Goal: Use online tool/utility: Utilize a website feature to perform a specific function

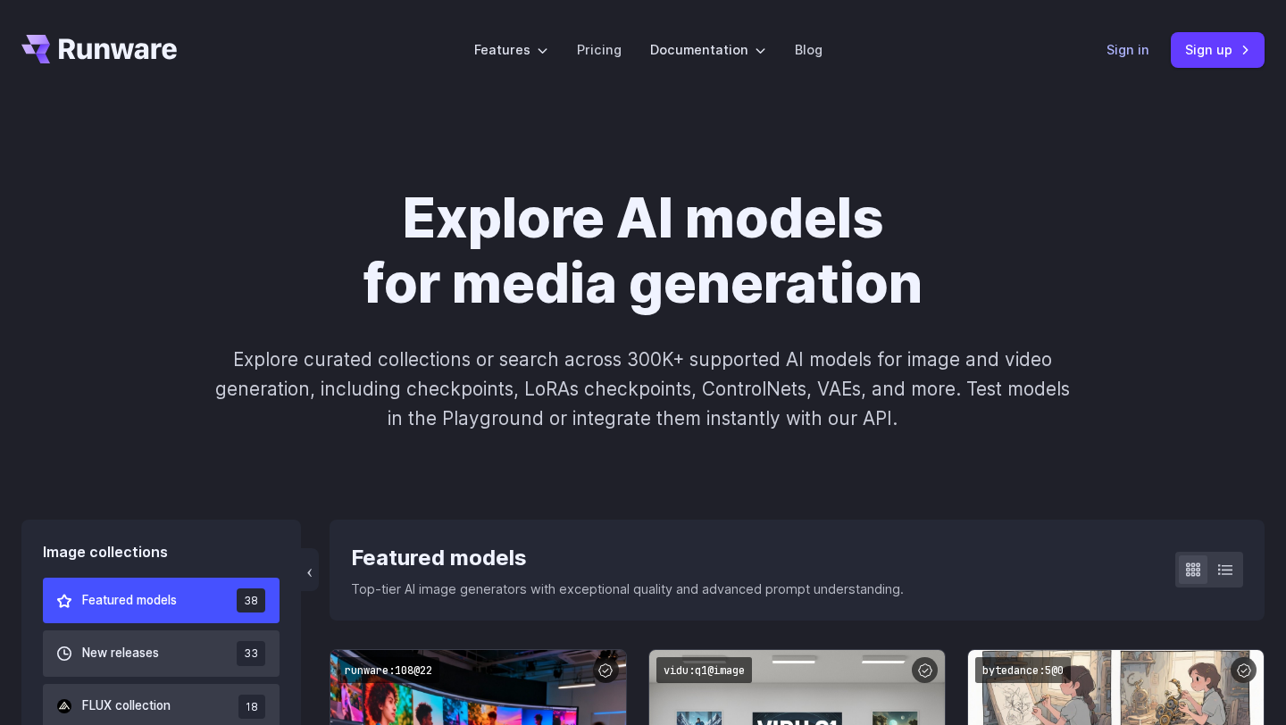
click at [1118, 55] on link "Sign in" at bounding box center [1128, 49] width 43 height 21
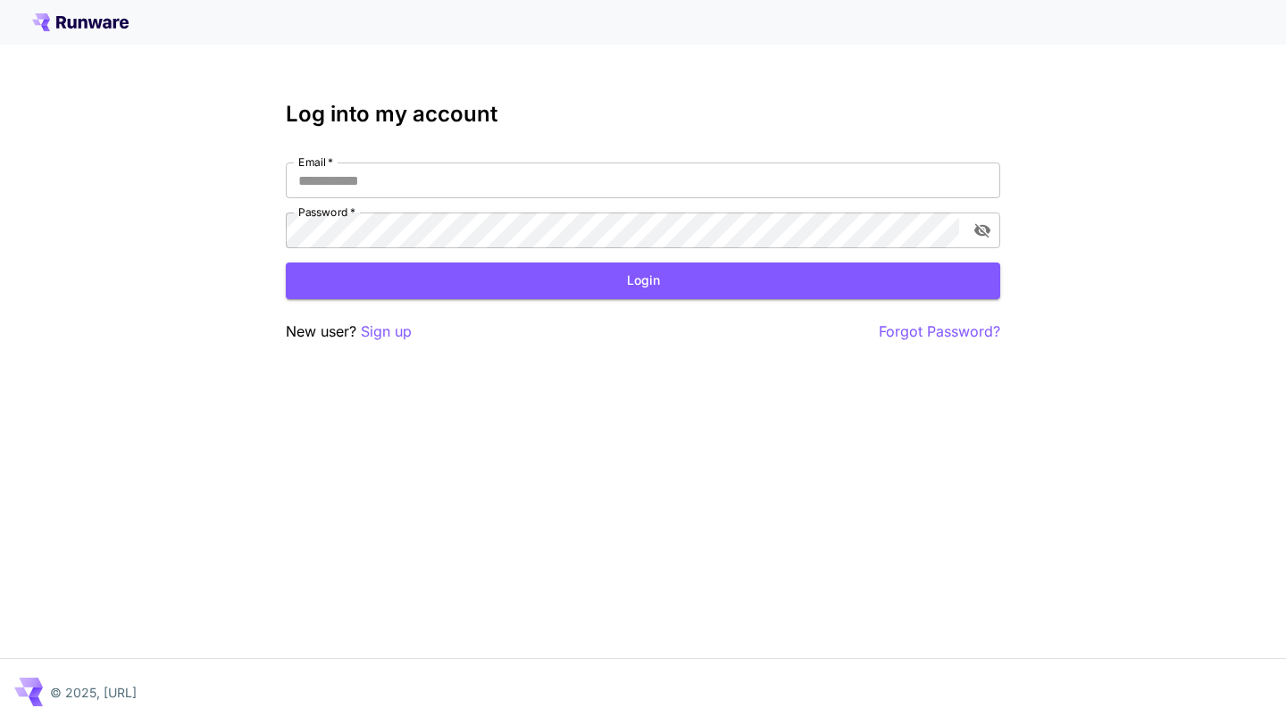
click at [632, 199] on div "Email   * Email   * Password   * Password   *" at bounding box center [643, 206] width 714 height 86
click at [645, 188] on input "Email   *" at bounding box center [643, 181] width 714 height 36
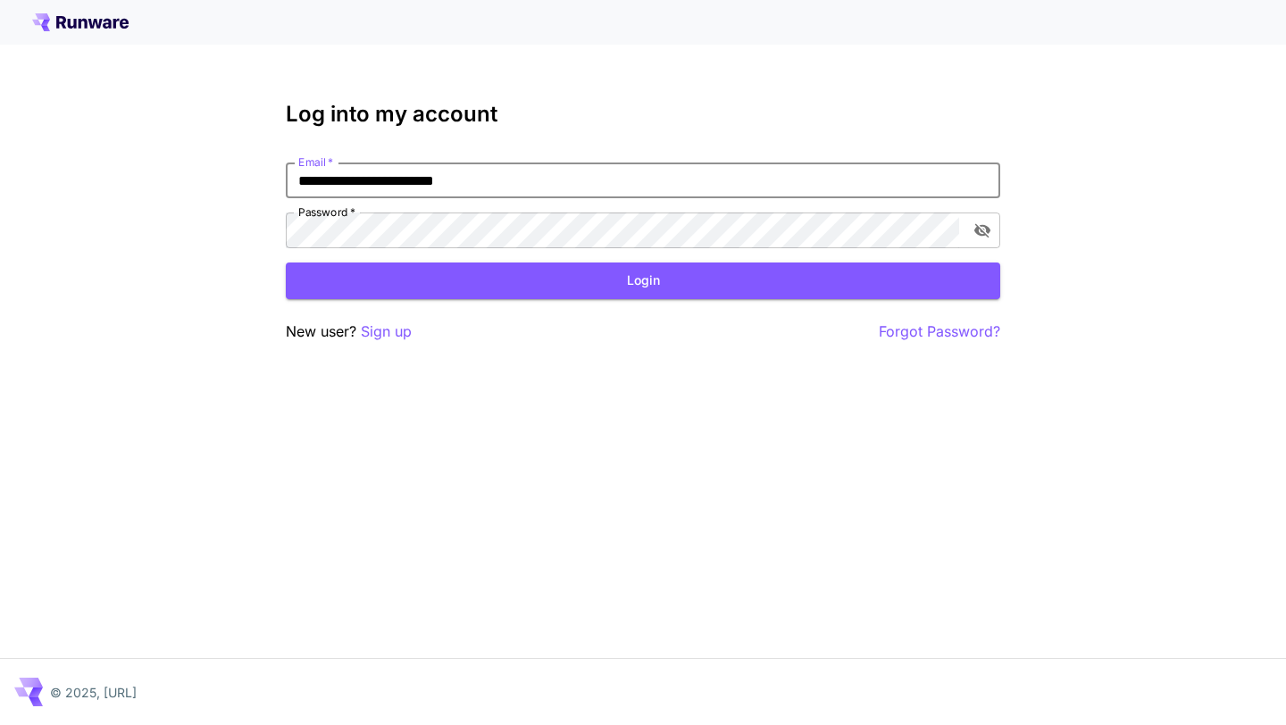
type input "**********"
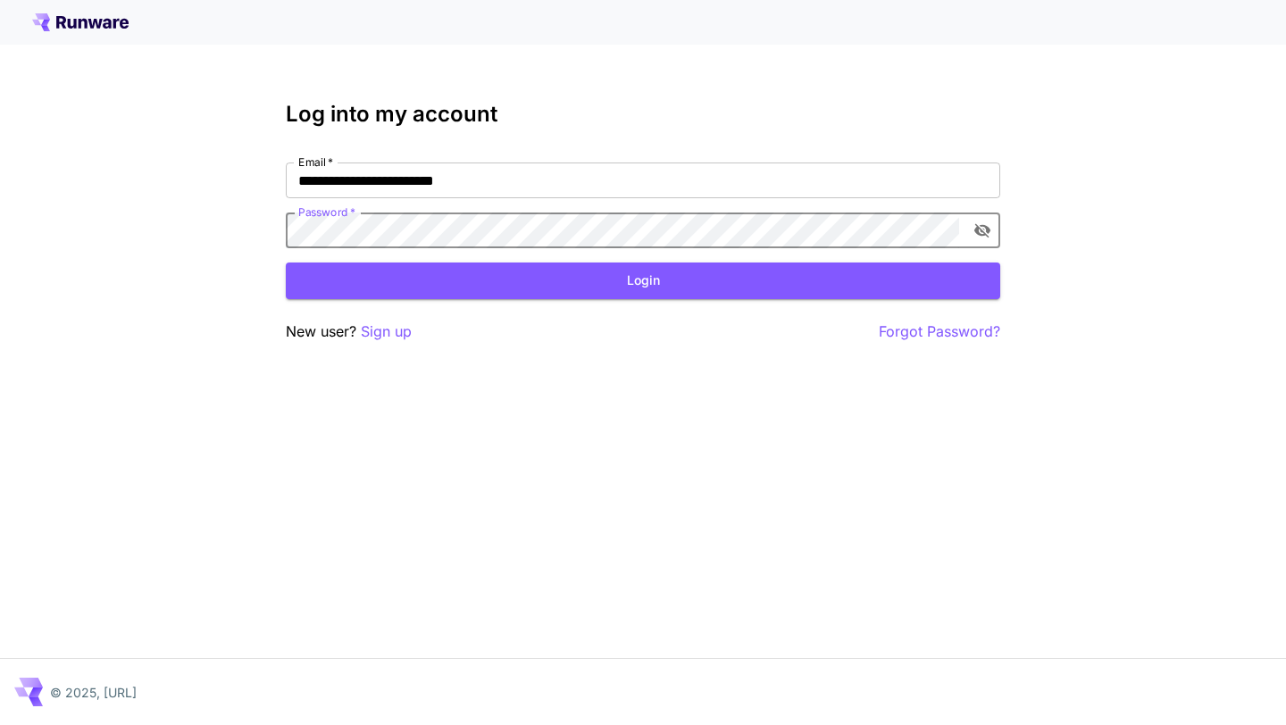
click button "Login" at bounding box center [643, 281] width 714 height 37
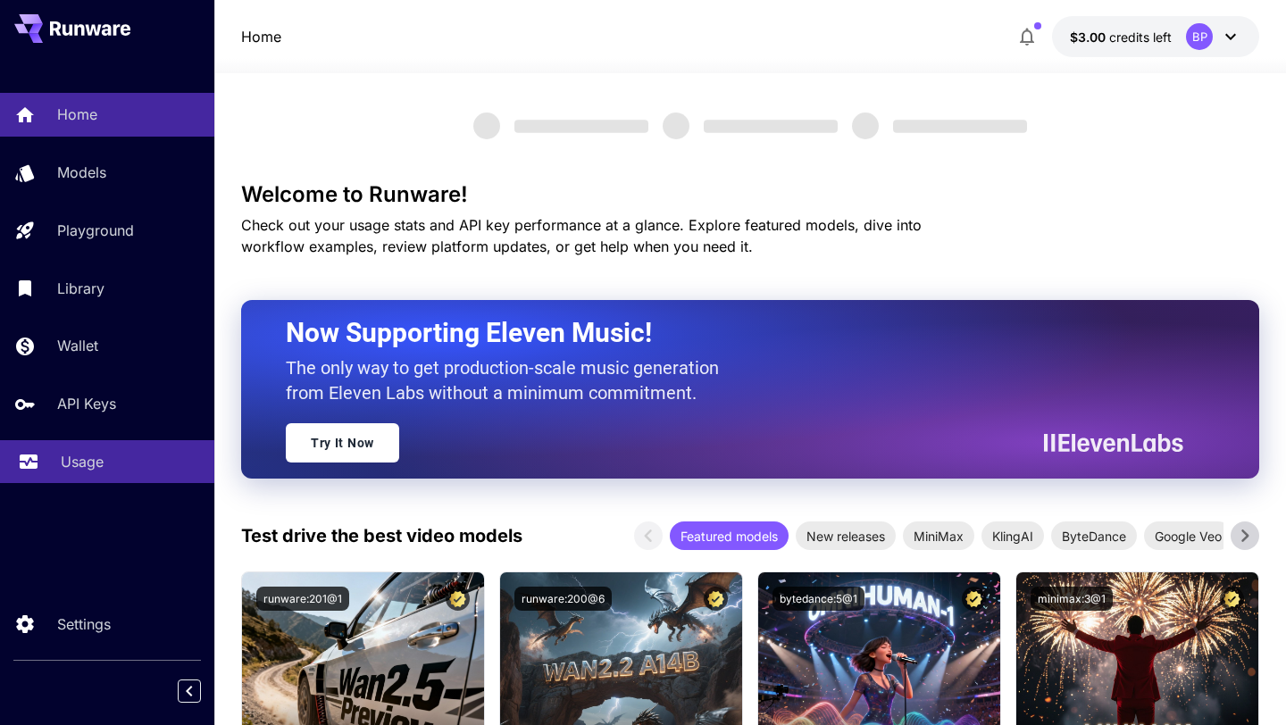
click at [78, 462] on p "Usage" at bounding box center [82, 461] width 43 height 21
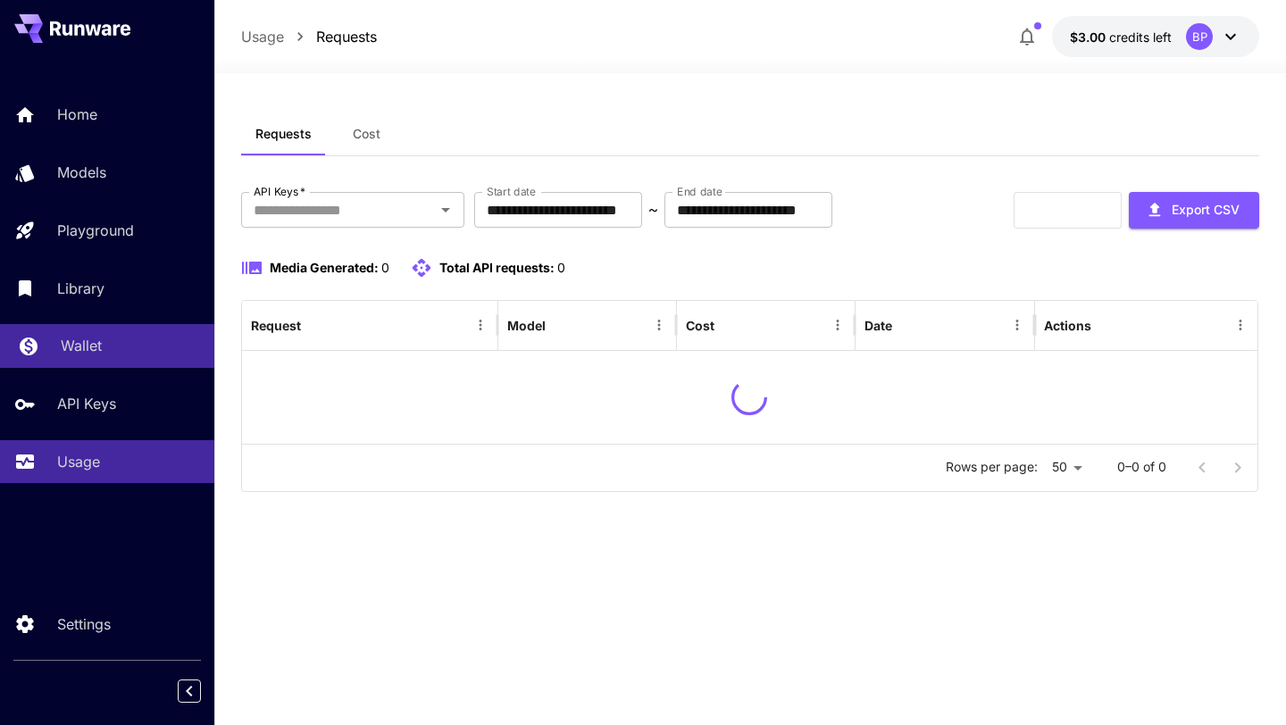
click at [109, 349] on div "Wallet" at bounding box center [130, 345] width 139 height 21
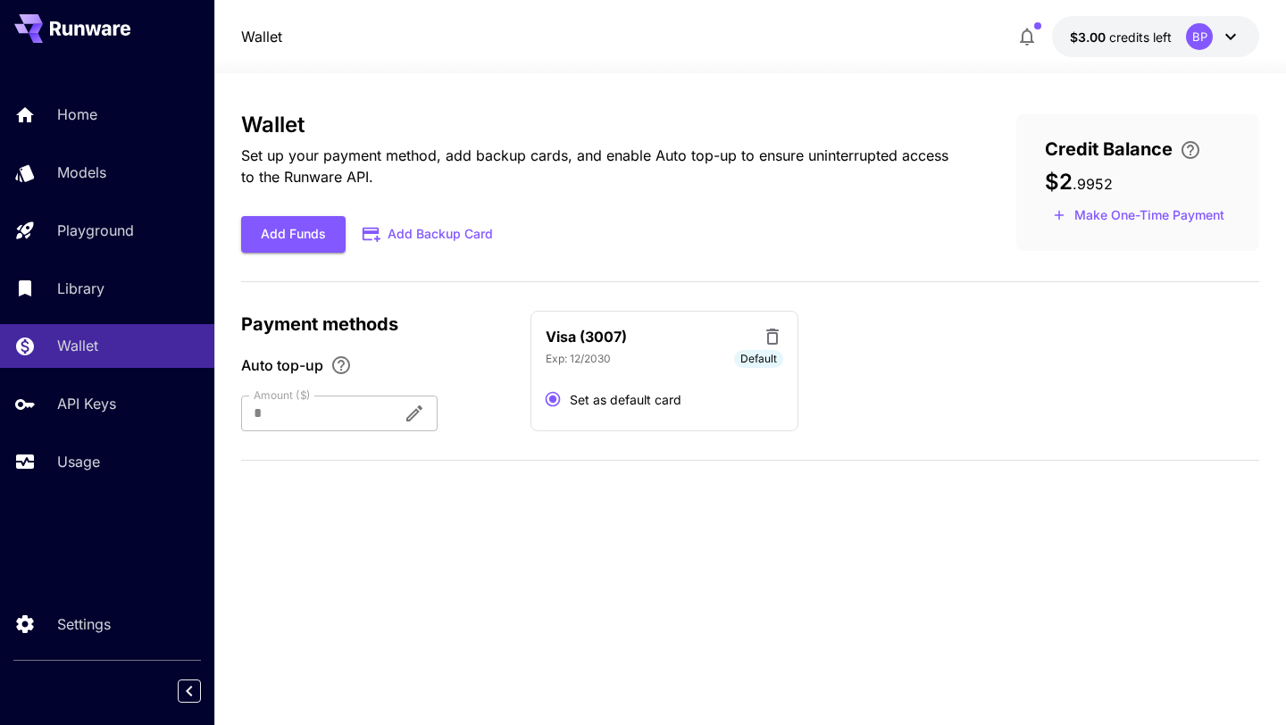
click at [1078, 181] on span ". 9952" at bounding box center [1093, 184] width 40 height 18
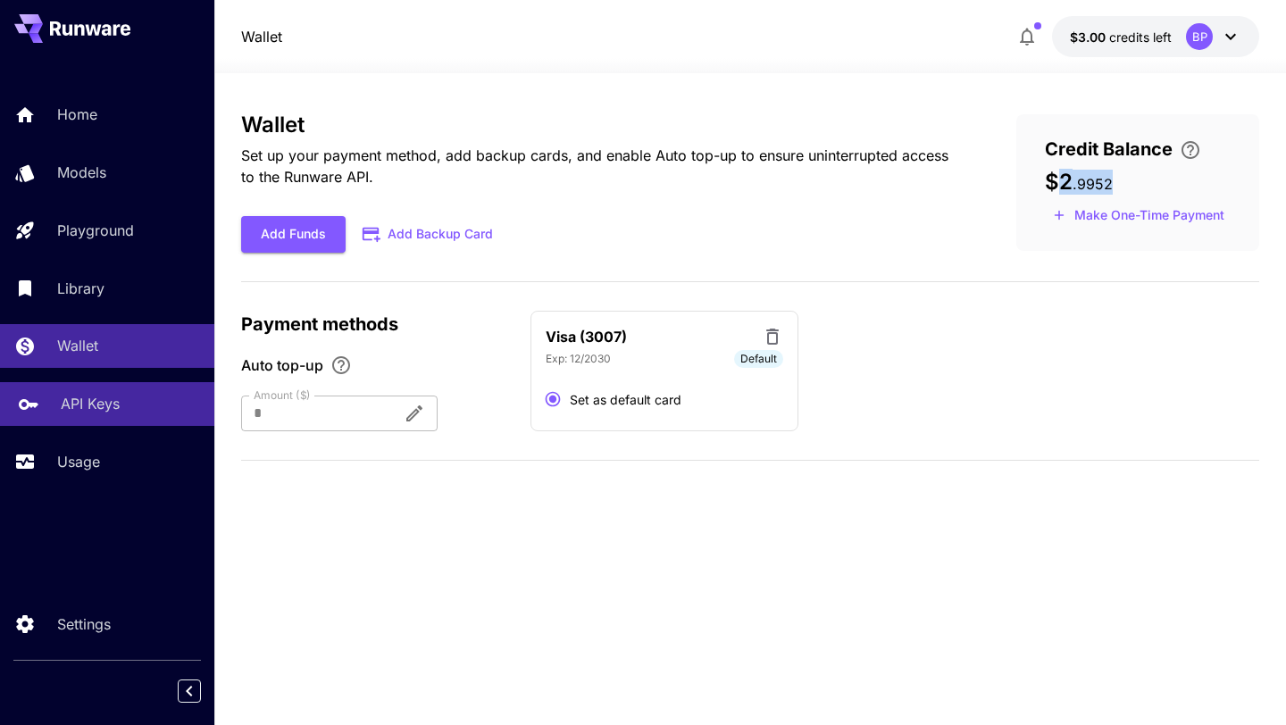
click at [87, 405] on p "API Keys" at bounding box center [90, 403] width 59 height 21
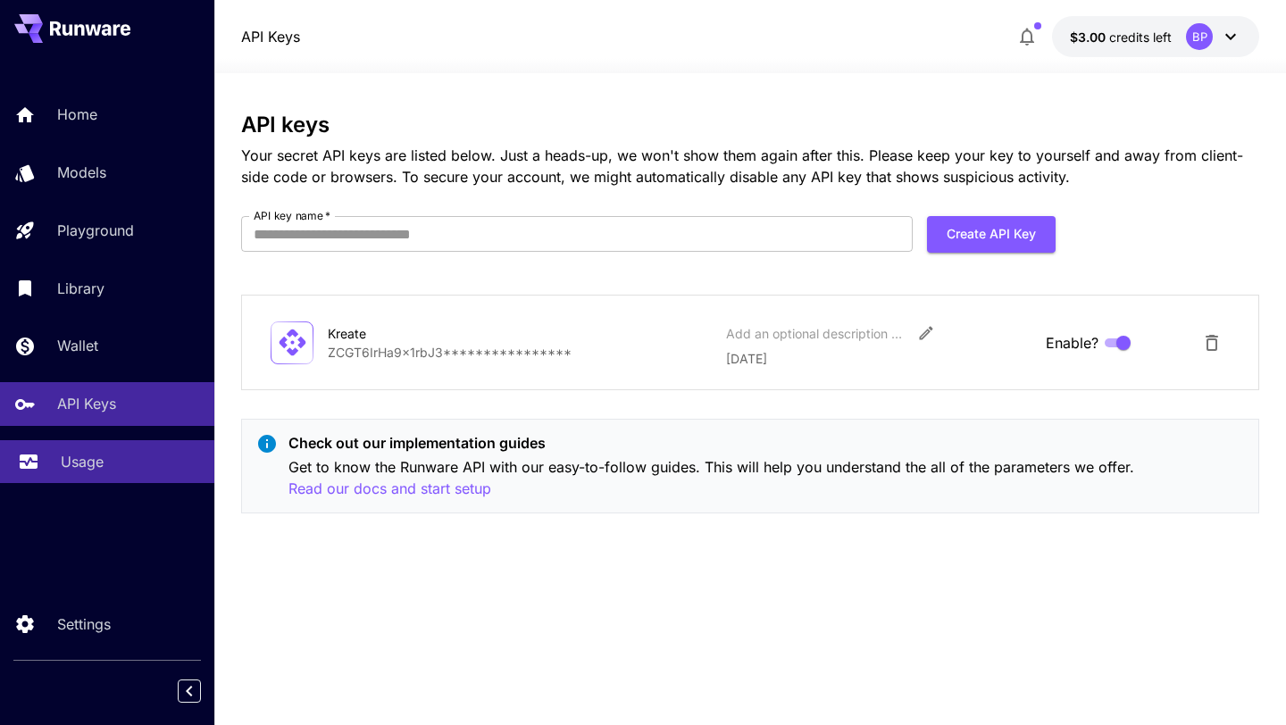
click at [74, 447] on link "Usage" at bounding box center [107, 462] width 214 height 44
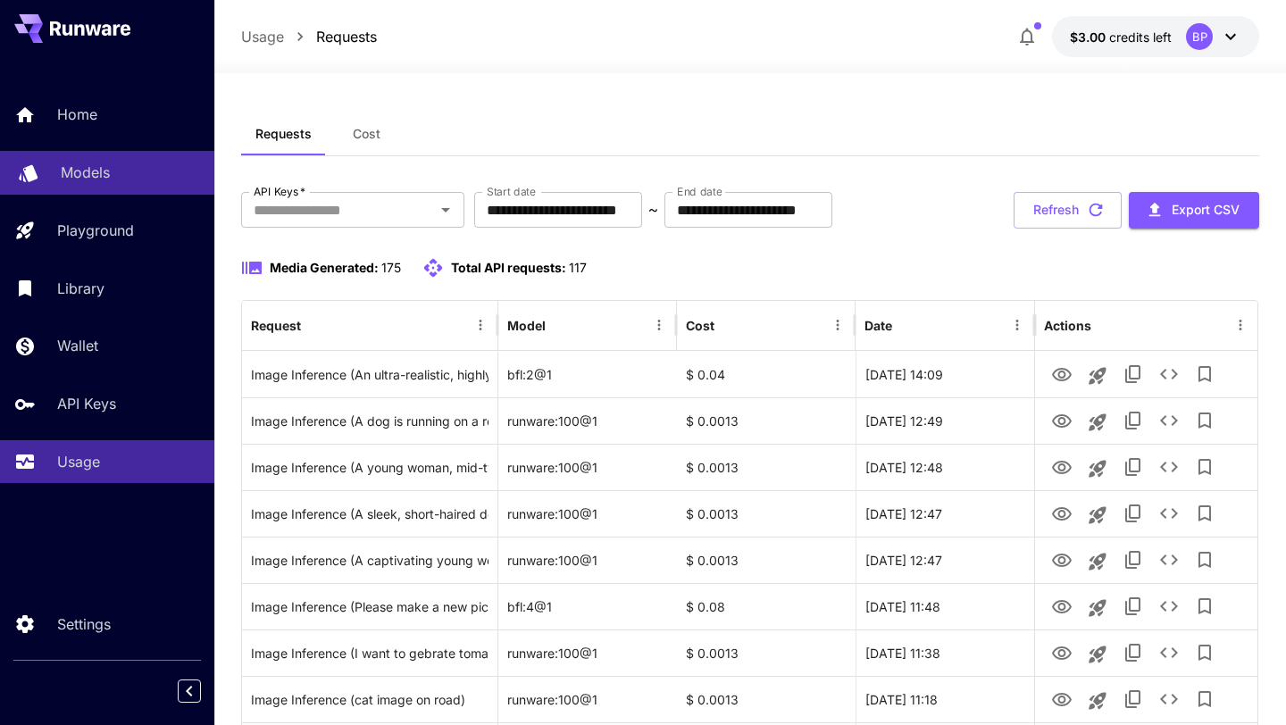
click at [89, 162] on p "Models" at bounding box center [85, 172] width 49 height 21
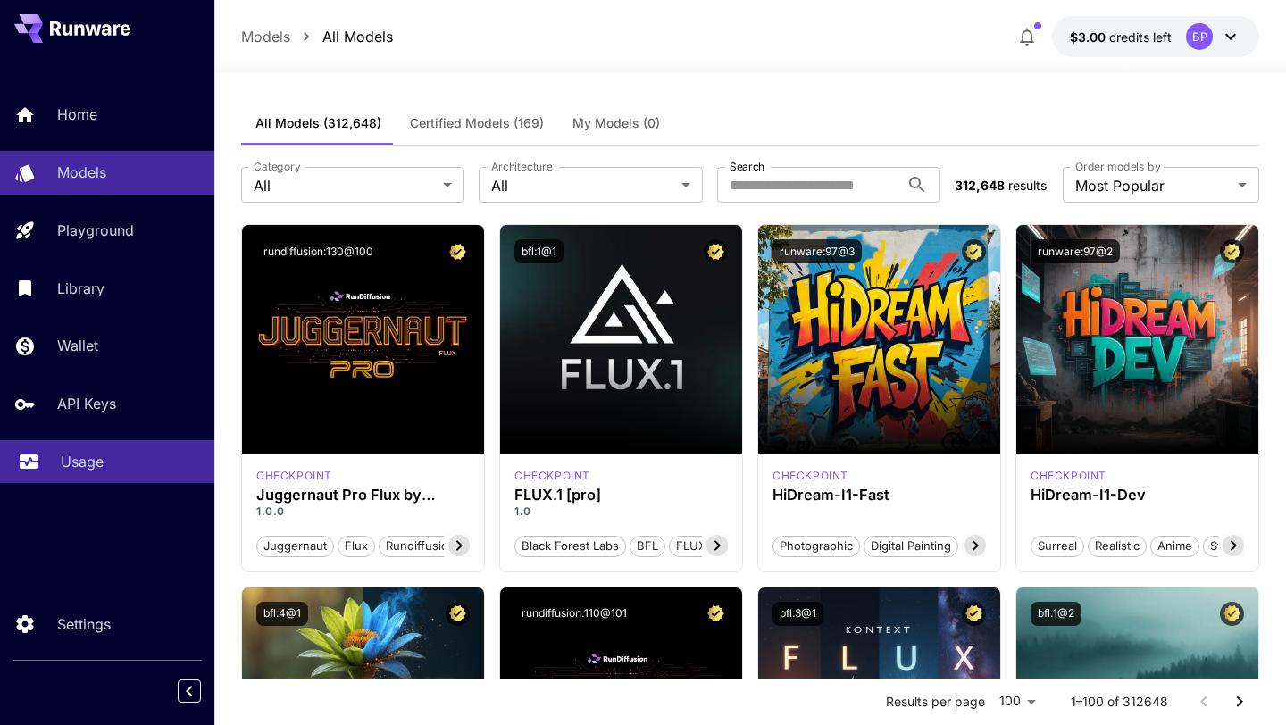
click at [79, 466] on p "Usage" at bounding box center [82, 461] width 43 height 21
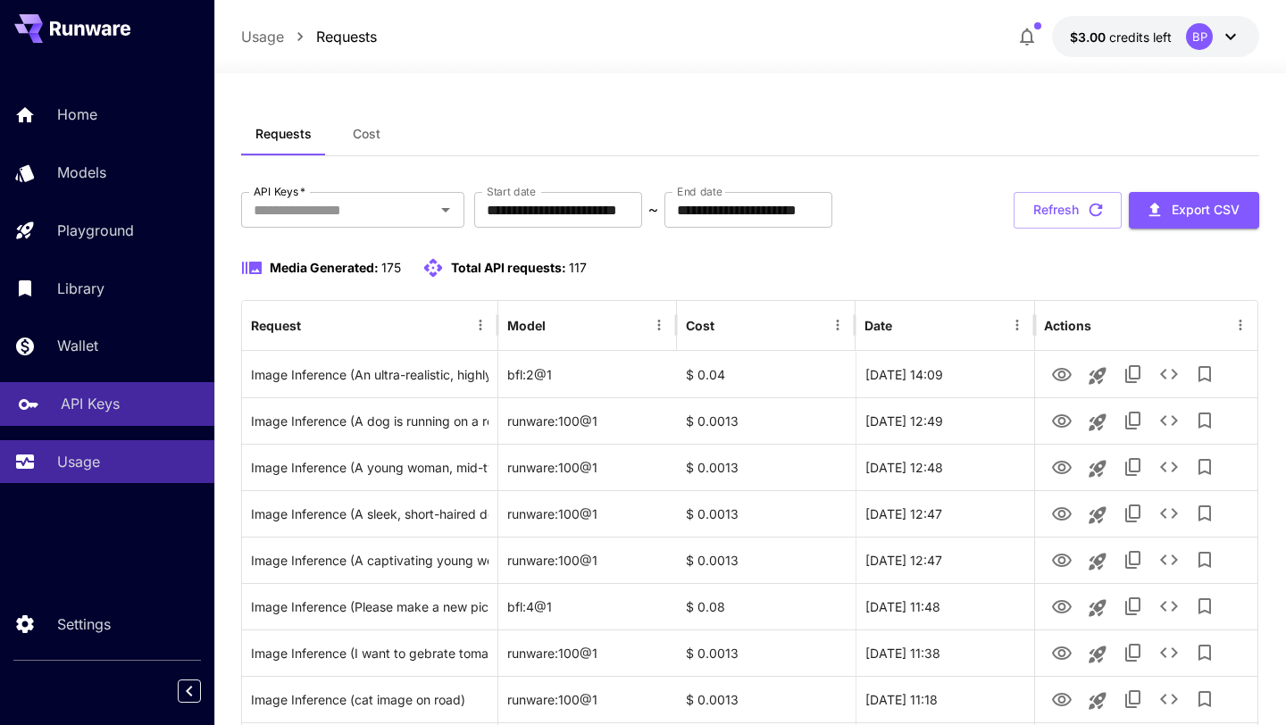
click at [37, 412] on link "API Keys" at bounding box center [107, 404] width 214 height 44
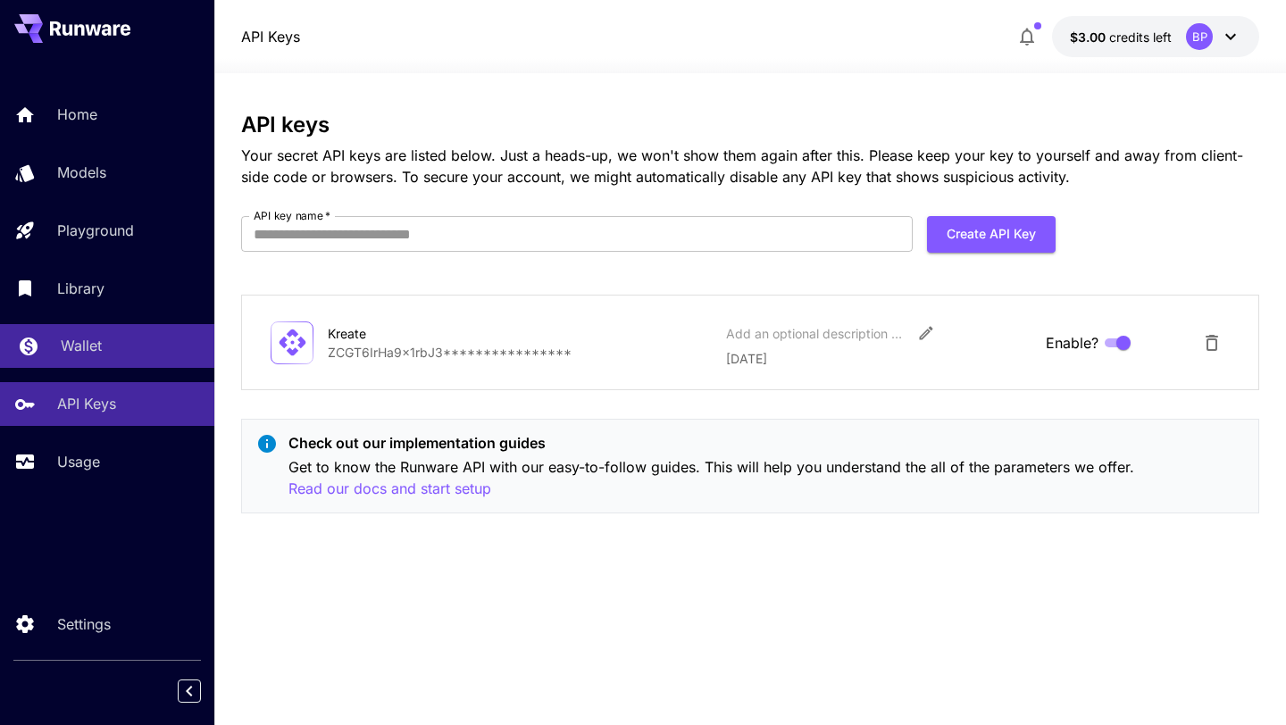
click at [103, 339] on div "Wallet" at bounding box center [130, 345] width 139 height 21
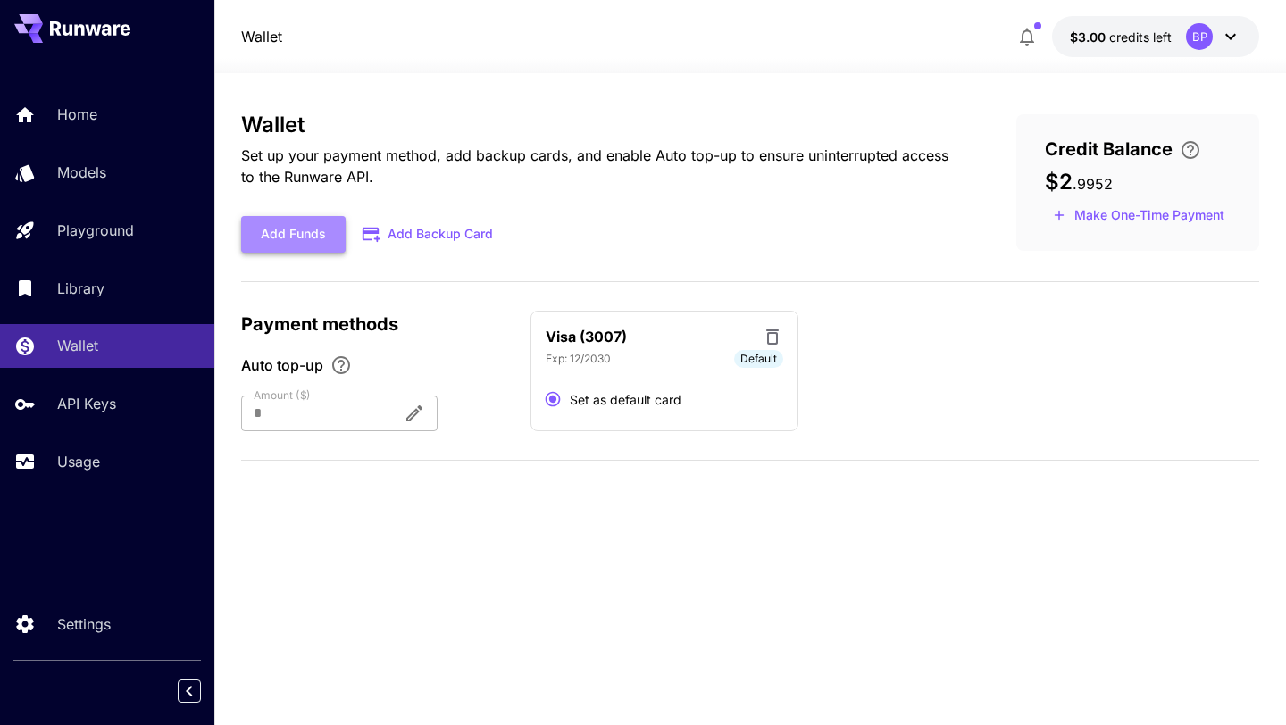
click at [315, 230] on button "Add Funds" at bounding box center [293, 234] width 104 height 37
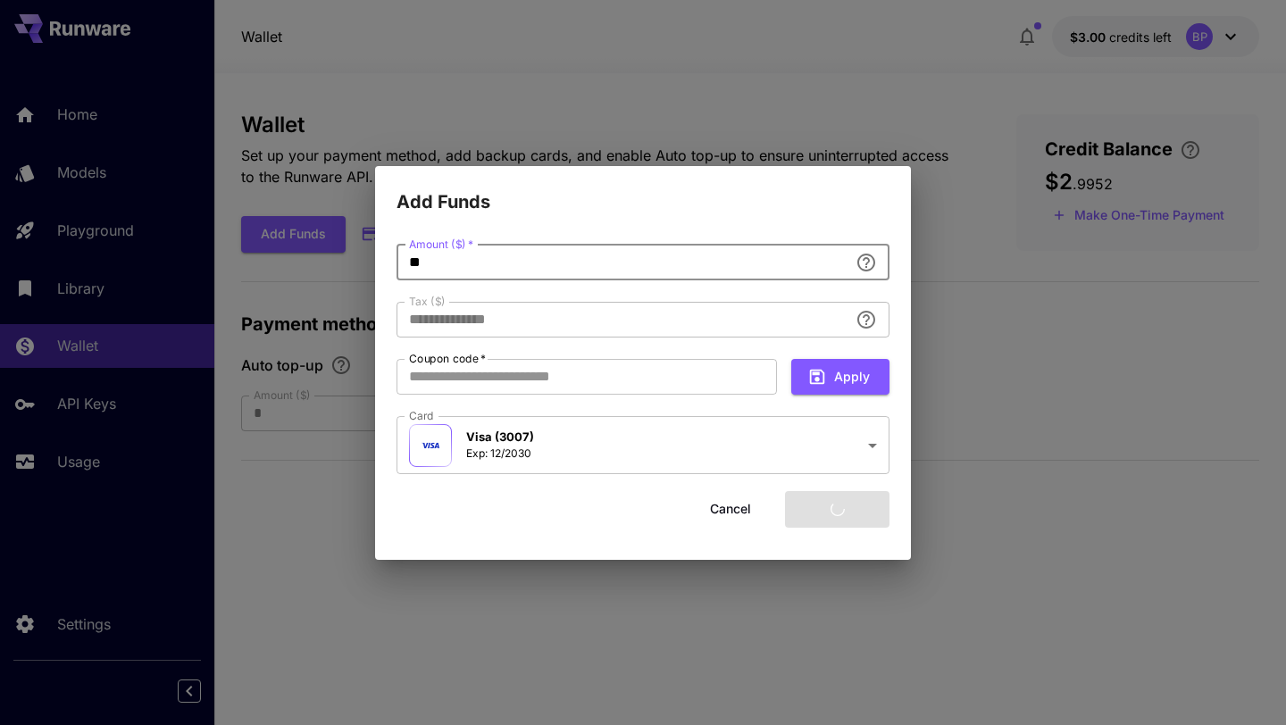
click at [557, 254] on input "**" at bounding box center [623, 263] width 452 height 36
type input "****"
type input "*"
type input "**********"
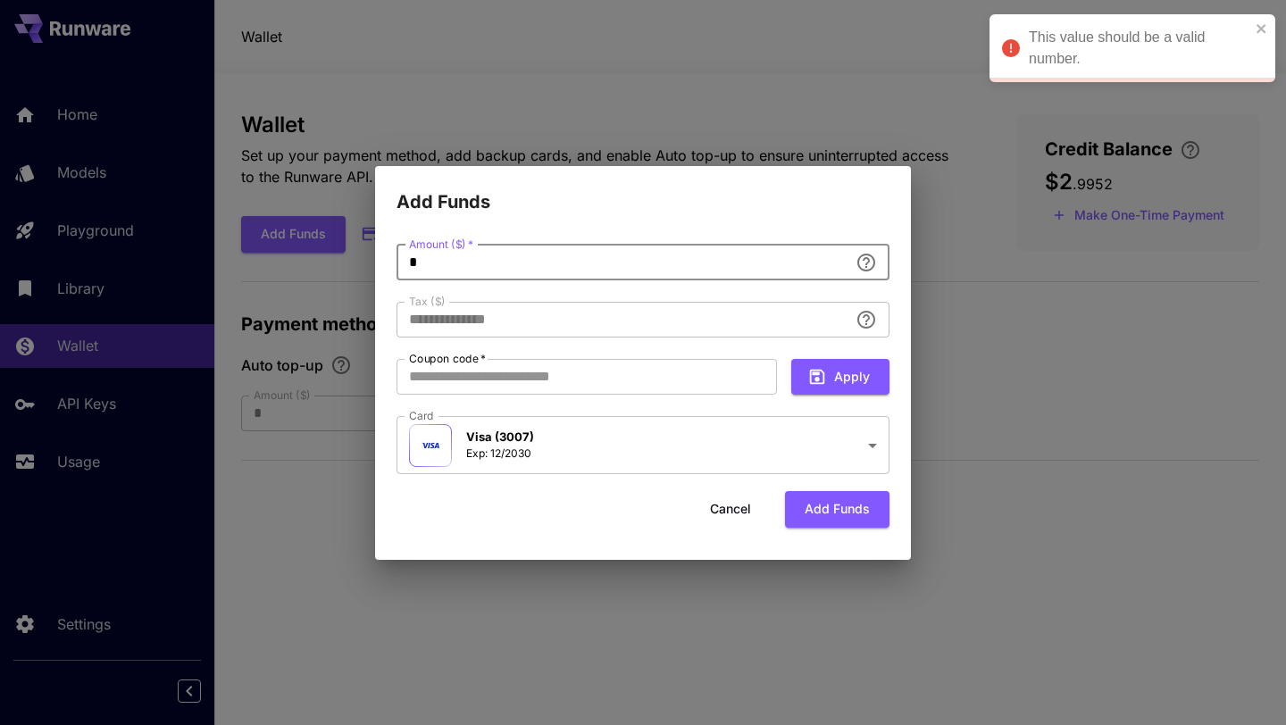
type input "**"
type input "****"
type input "**"
click at [852, 508] on button "Add funds" at bounding box center [837, 509] width 104 height 37
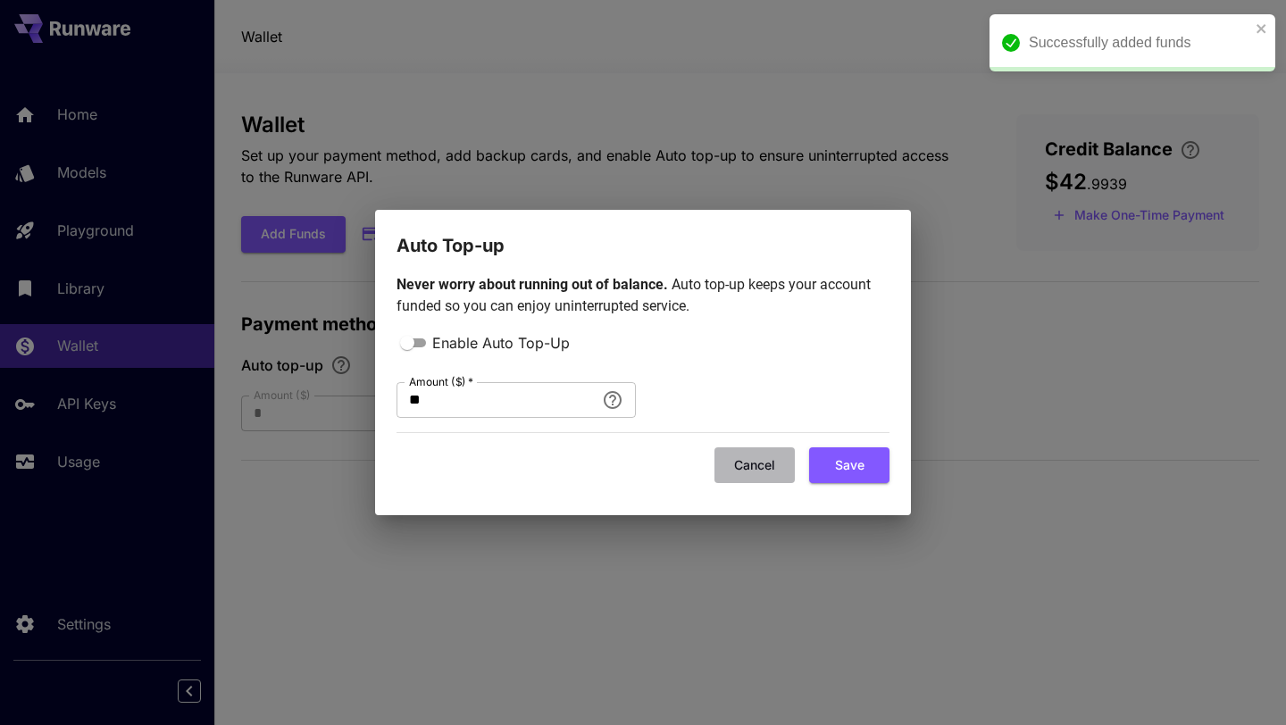
click at [747, 467] on button "Cancel" at bounding box center [754, 465] width 80 height 37
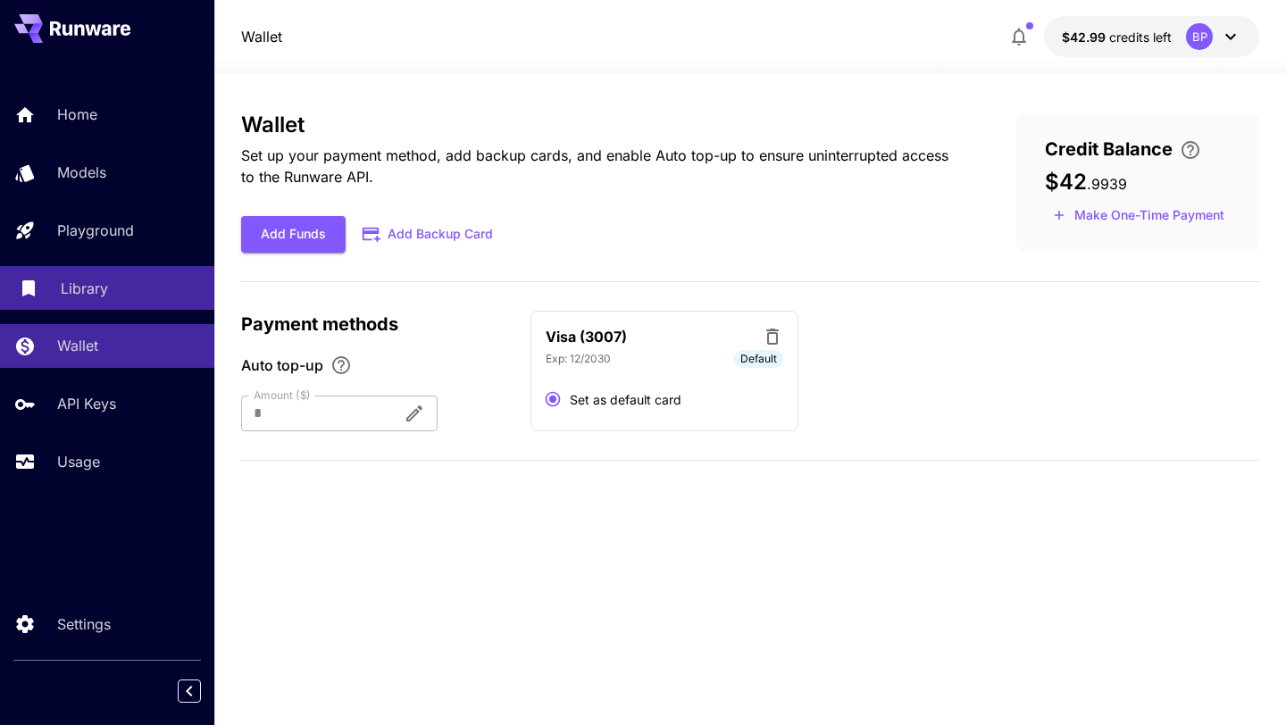
click at [62, 295] on p "Library" at bounding box center [84, 288] width 47 height 21
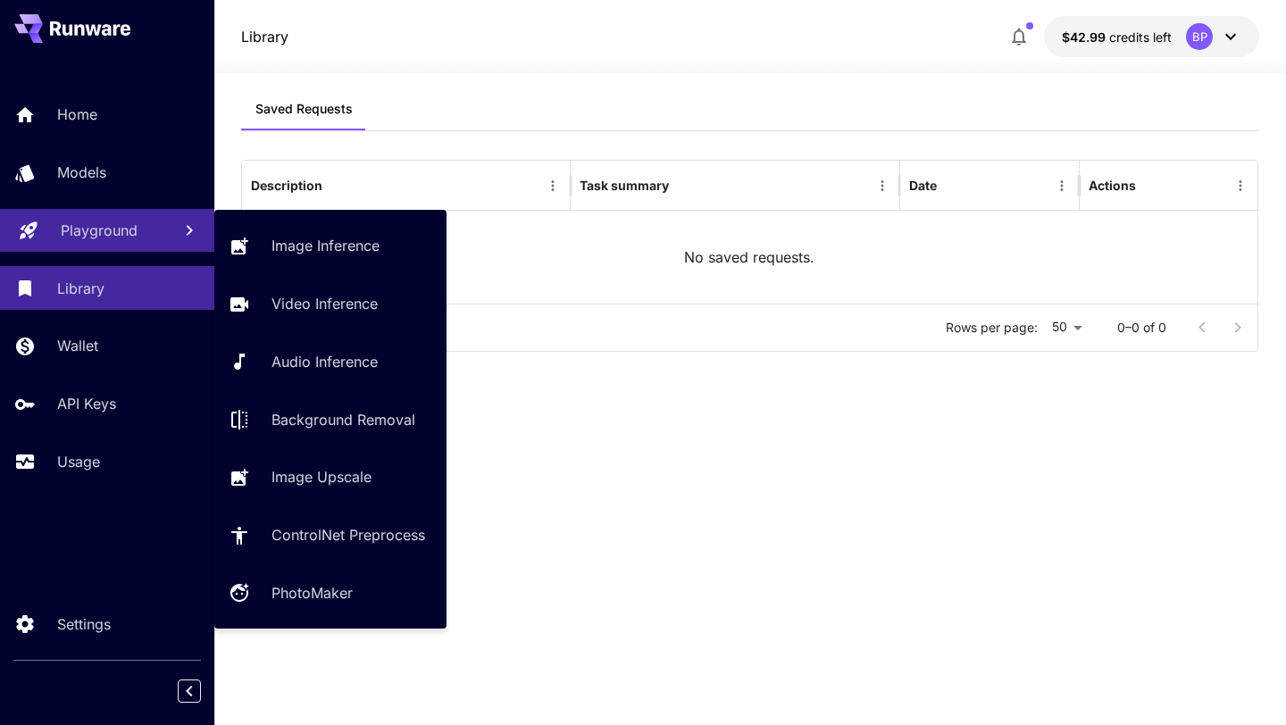
click at [52, 230] on link "Playground" at bounding box center [107, 231] width 214 height 44
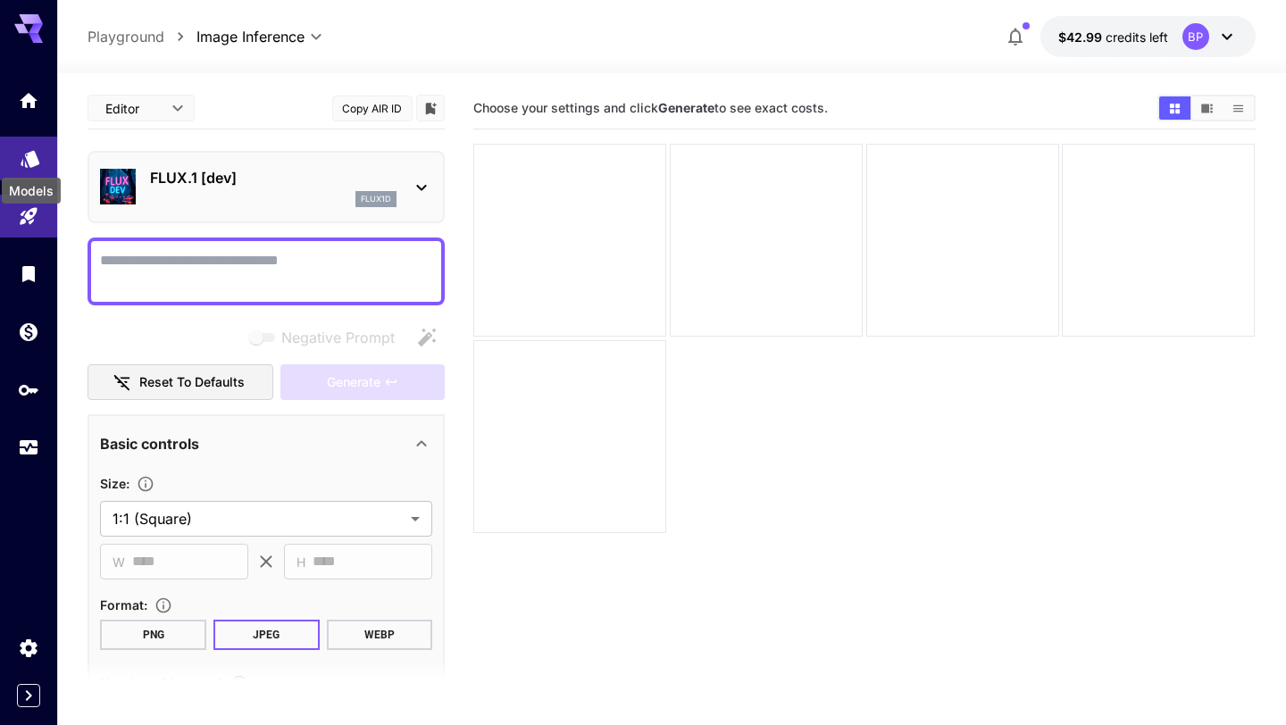
click at [22, 146] on link at bounding box center [28, 159] width 57 height 44
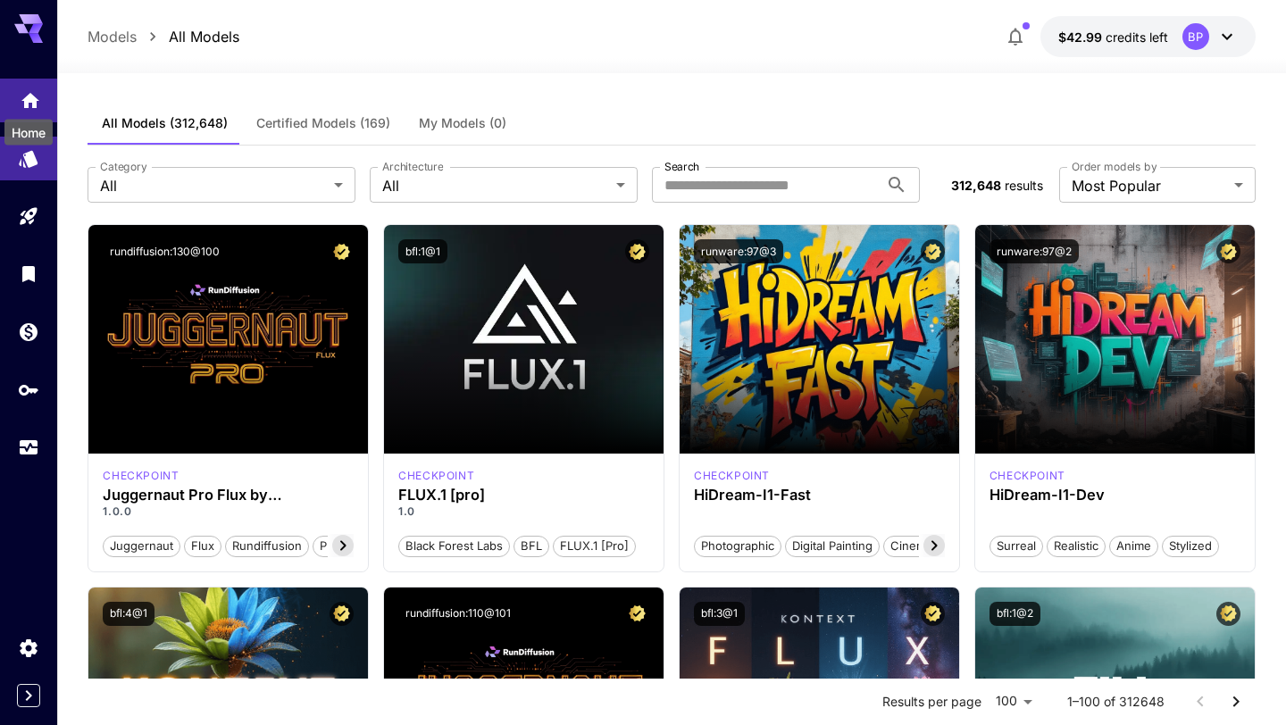
click at [38, 94] on icon "Home" at bounding box center [30, 95] width 21 height 21
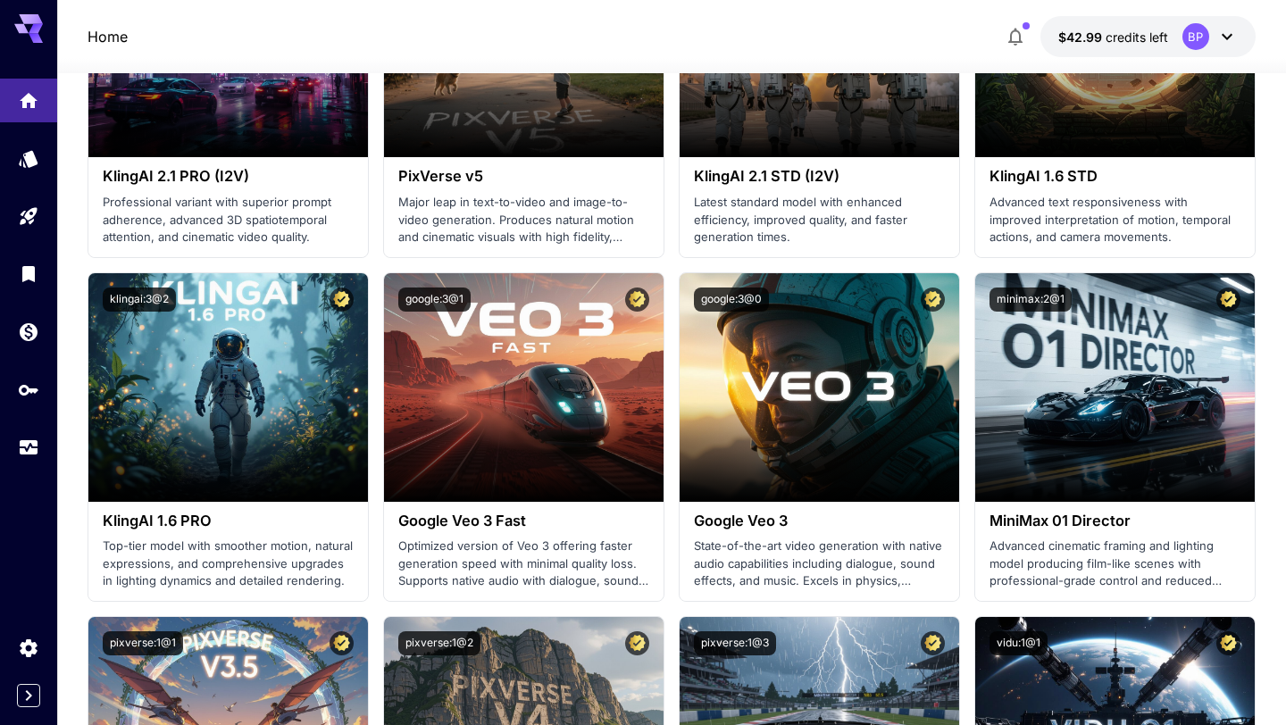
scroll to position [1264, 0]
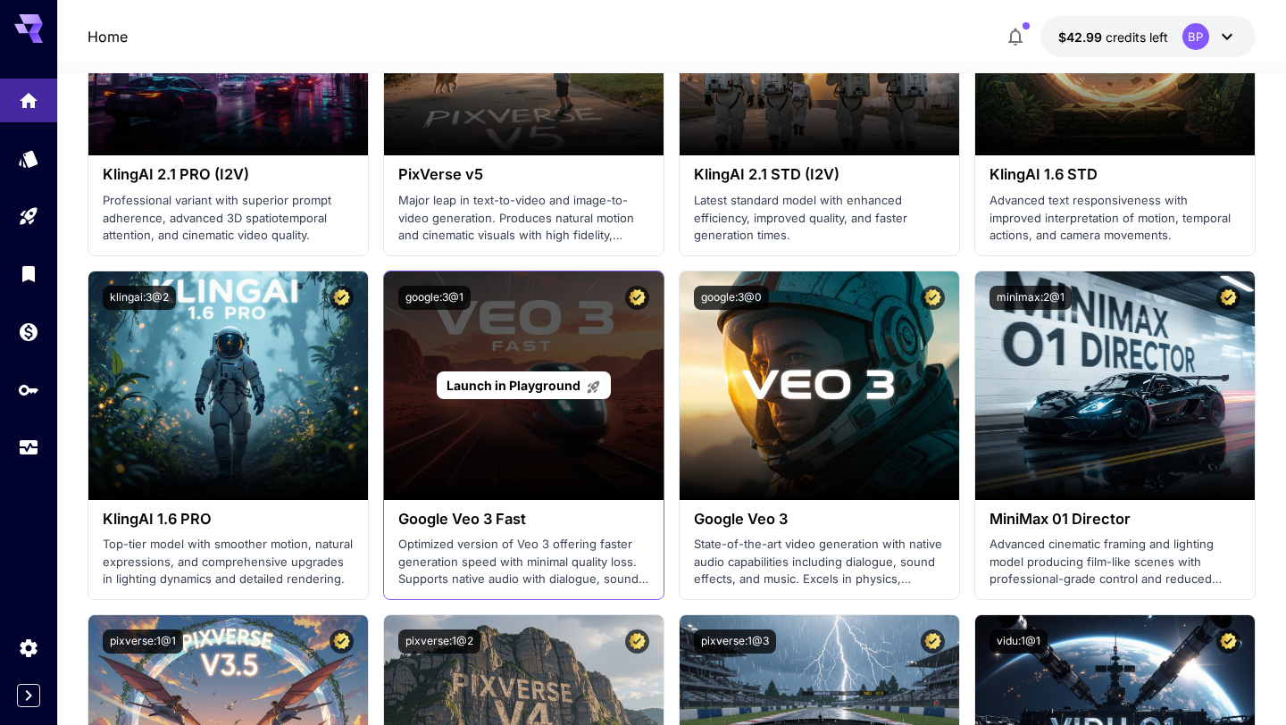
click at [539, 452] on div "Launch in Playground" at bounding box center [524, 385] width 280 height 229
click at [478, 466] on div "Launch in Playground" at bounding box center [524, 385] width 280 height 229
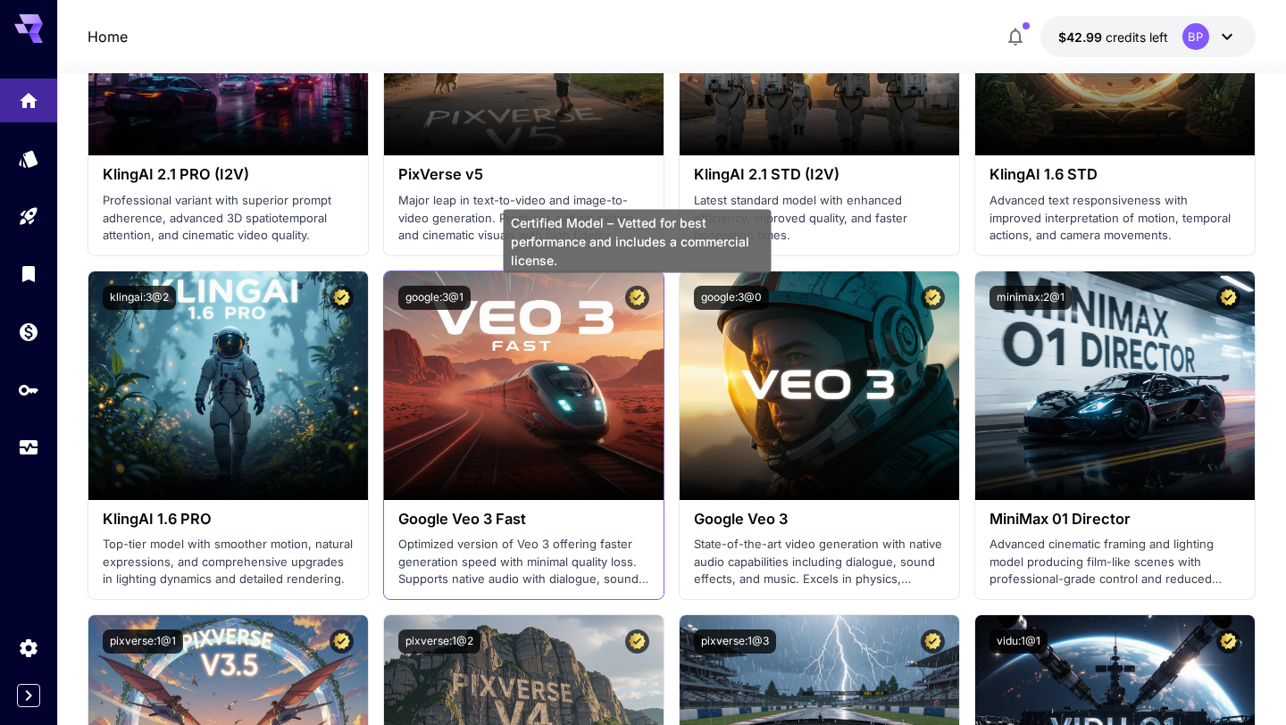
click at [641, 296] on icon "Certified Model – Vetted for best performance and includes a commercial license." at bounding box center [637, 297] width 17 height 16
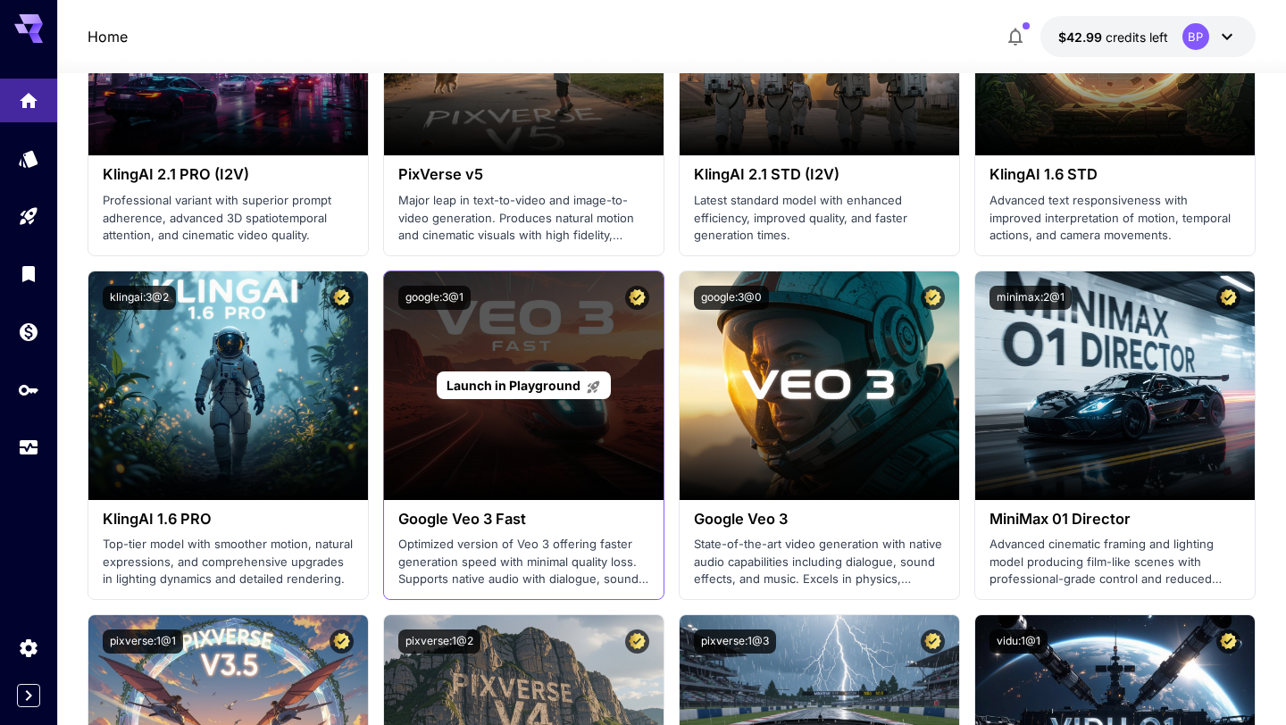
click at [543, 339] on div "Launch in Playground" at bounding box center [524, 385] width 280 height 229
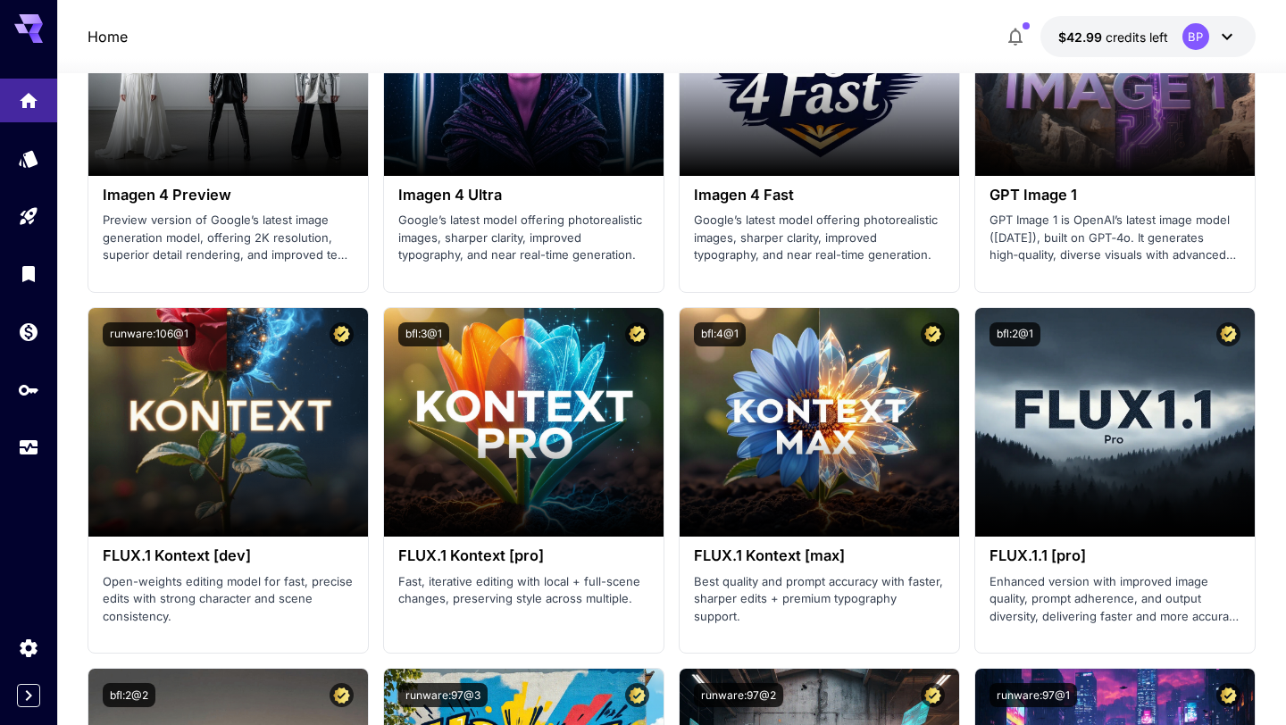
scroll to position [3787, 0]
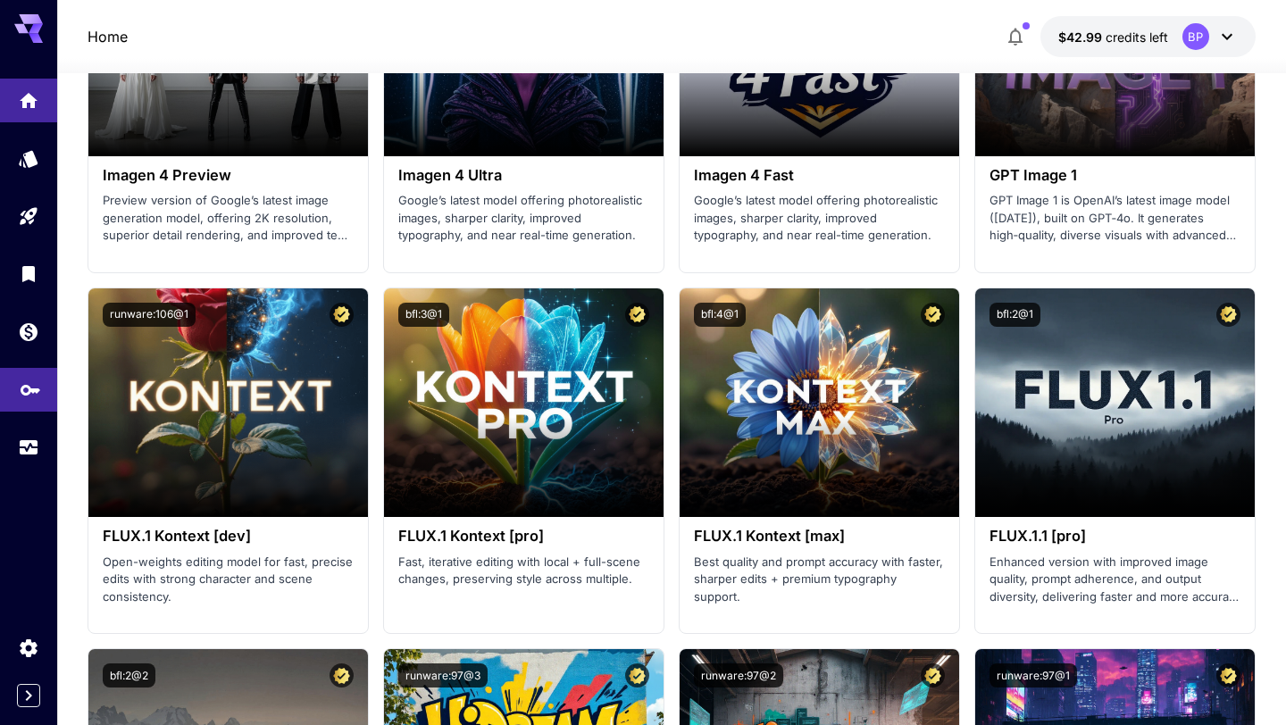
click at [16, 393] on link at bounding box center [28, 390] width 57 height 44
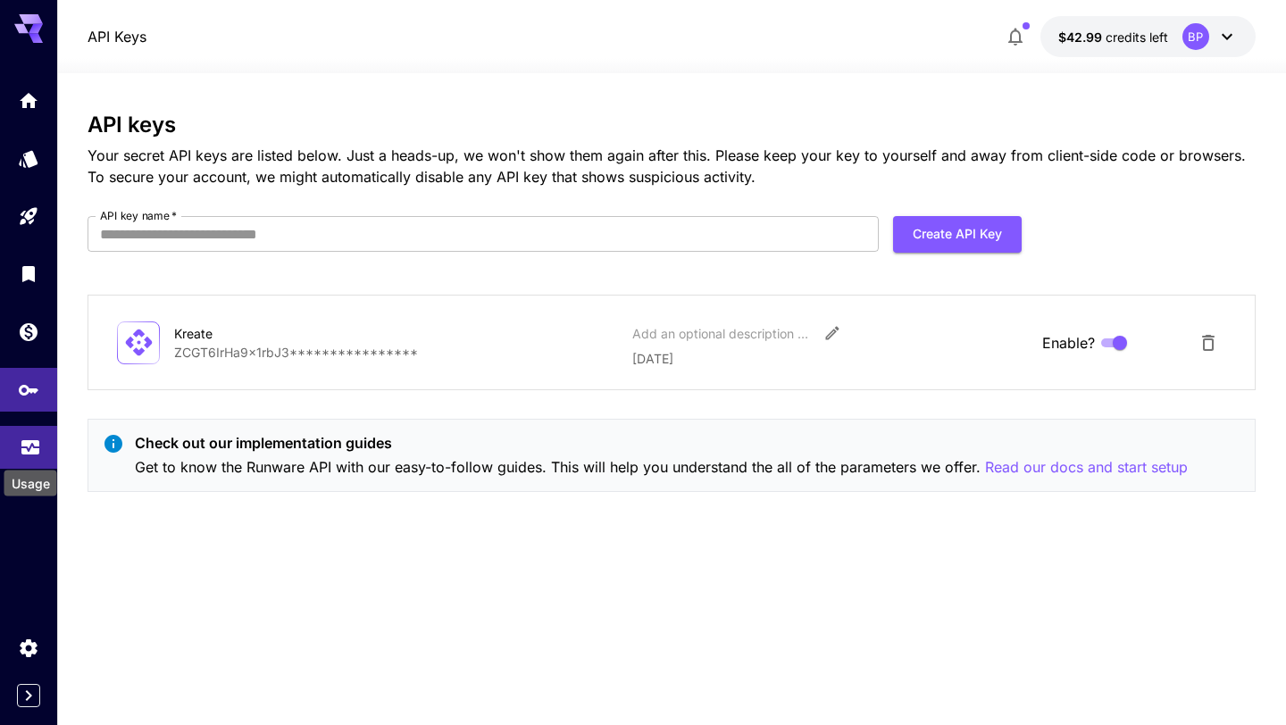
click at [30, 449] on icon "Usage" at bounding box center [30, 444] width 18 height 9
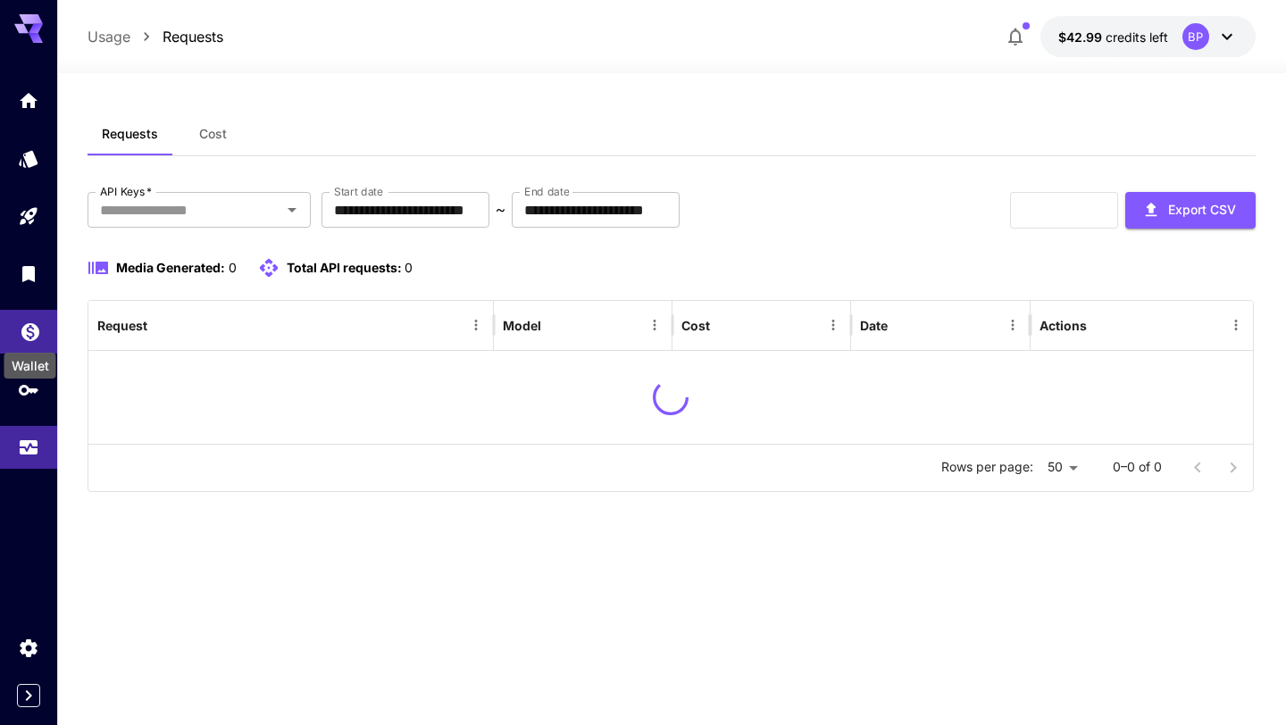
click at [28, 319] on icon "Wallet" at bounding box center [30, 326] width 21 height 21
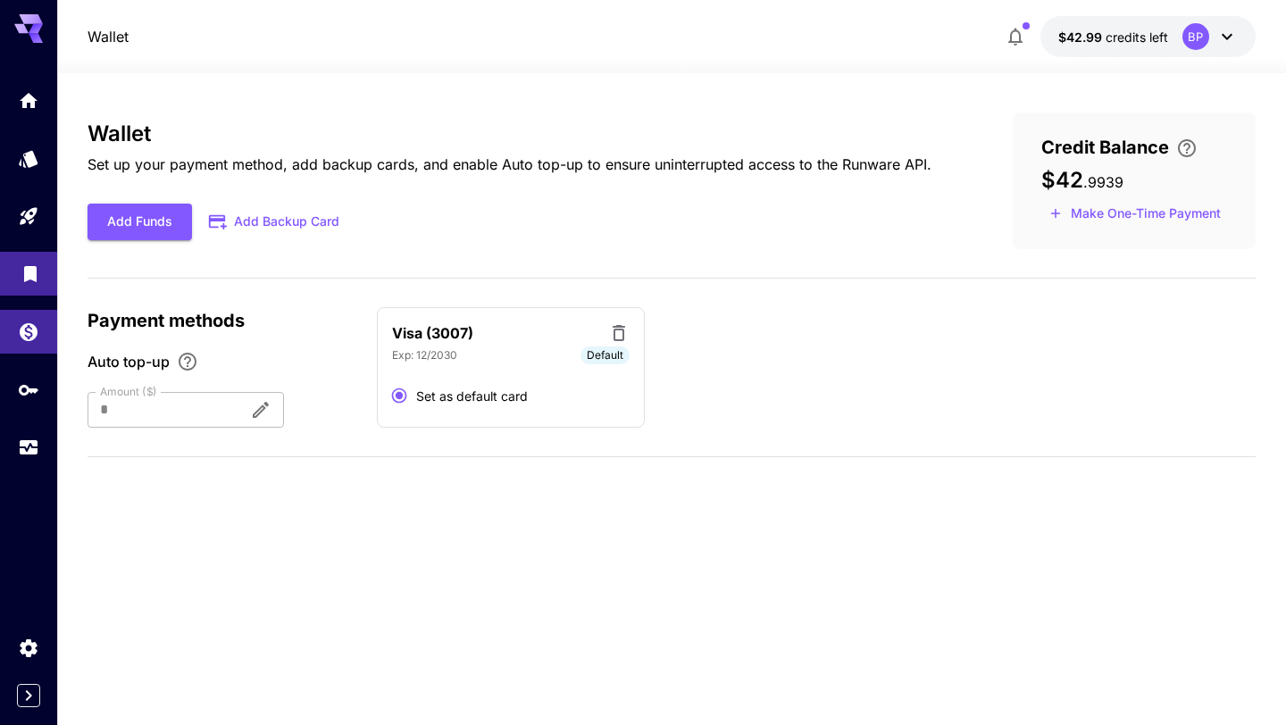
click at [18, 271] on link at bounding box center [28, 274] width 57 height 44
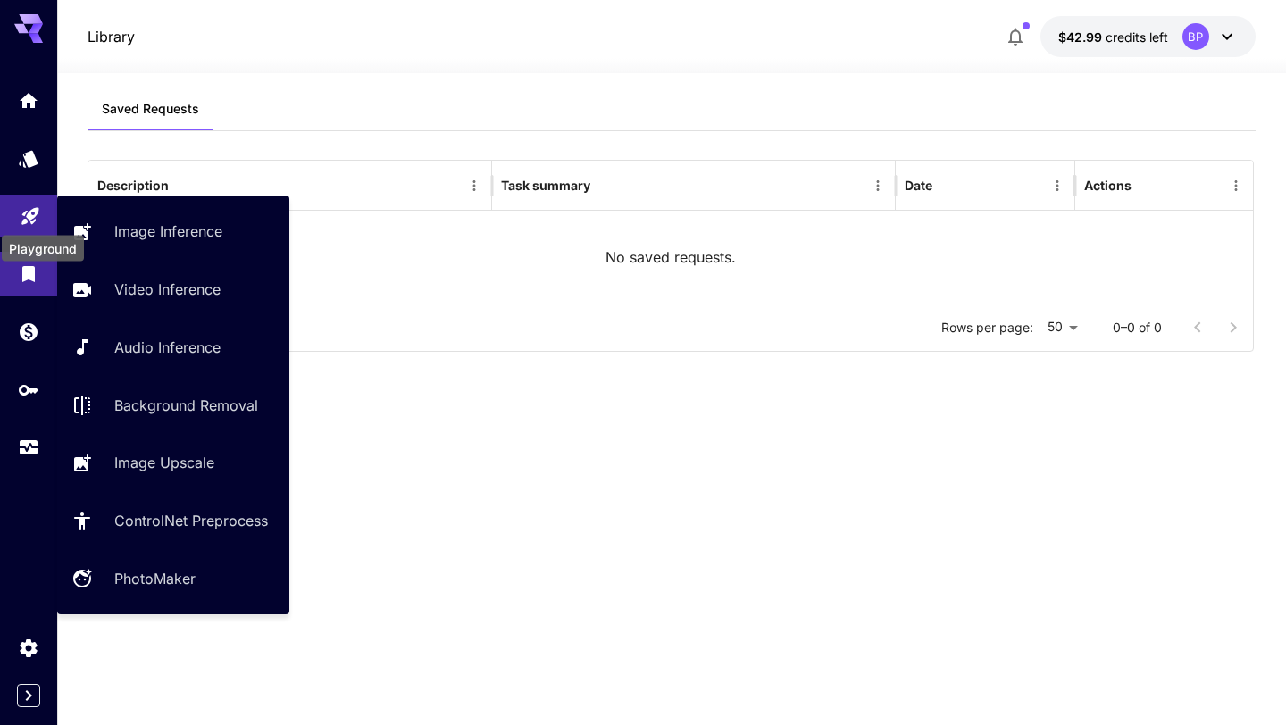
click at [38, 221] on icon "Playground" at bounding box center [30, 210] width 21 height 21
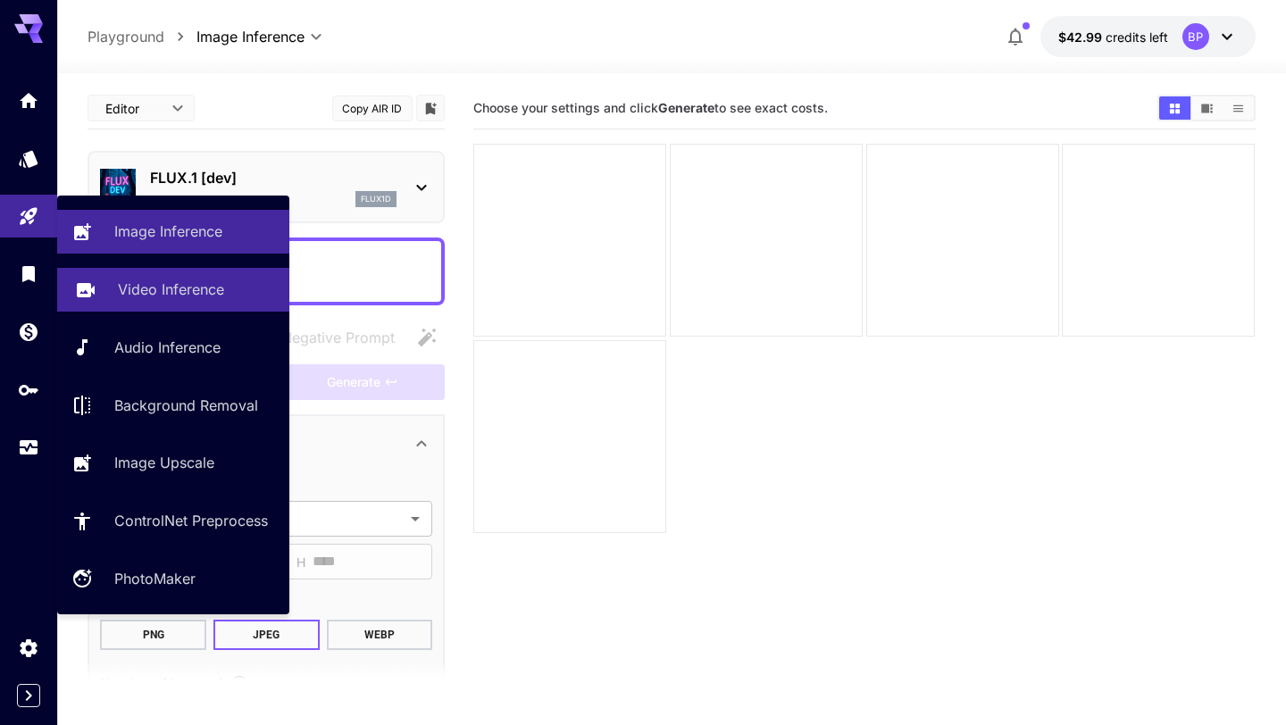
click at [135, 292] on p "Video Inference" at bounding box center [171, 289] width 106 height 21
type input "**********"
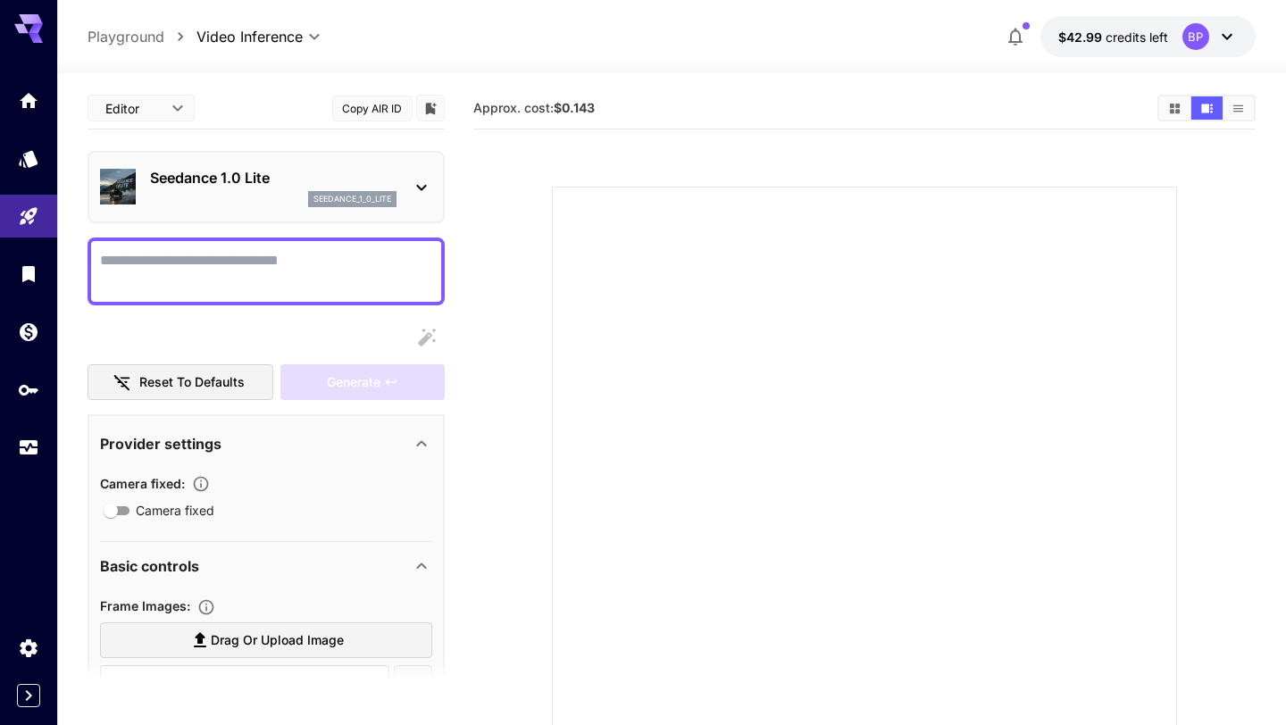
click at [394, 177] on p "Seedance 1.0 Lite" at bounding box center [273, 177] width 246 height 21
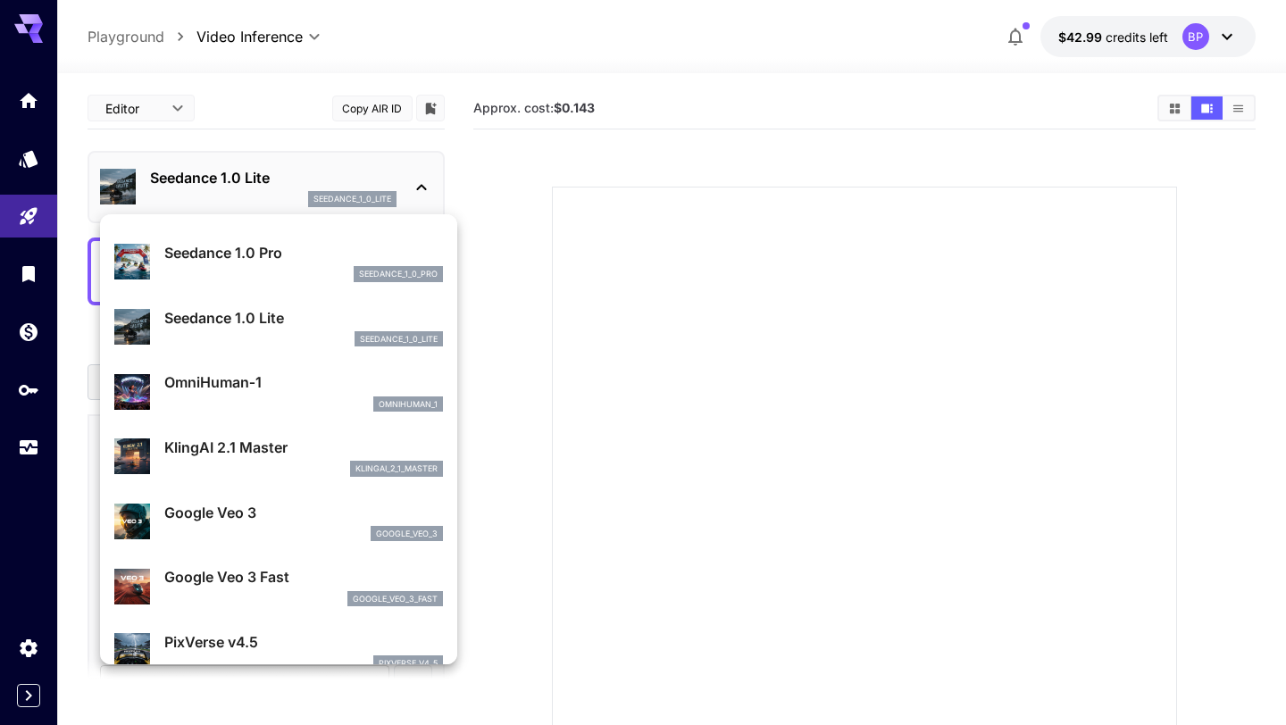
scroll to position [148, 0]
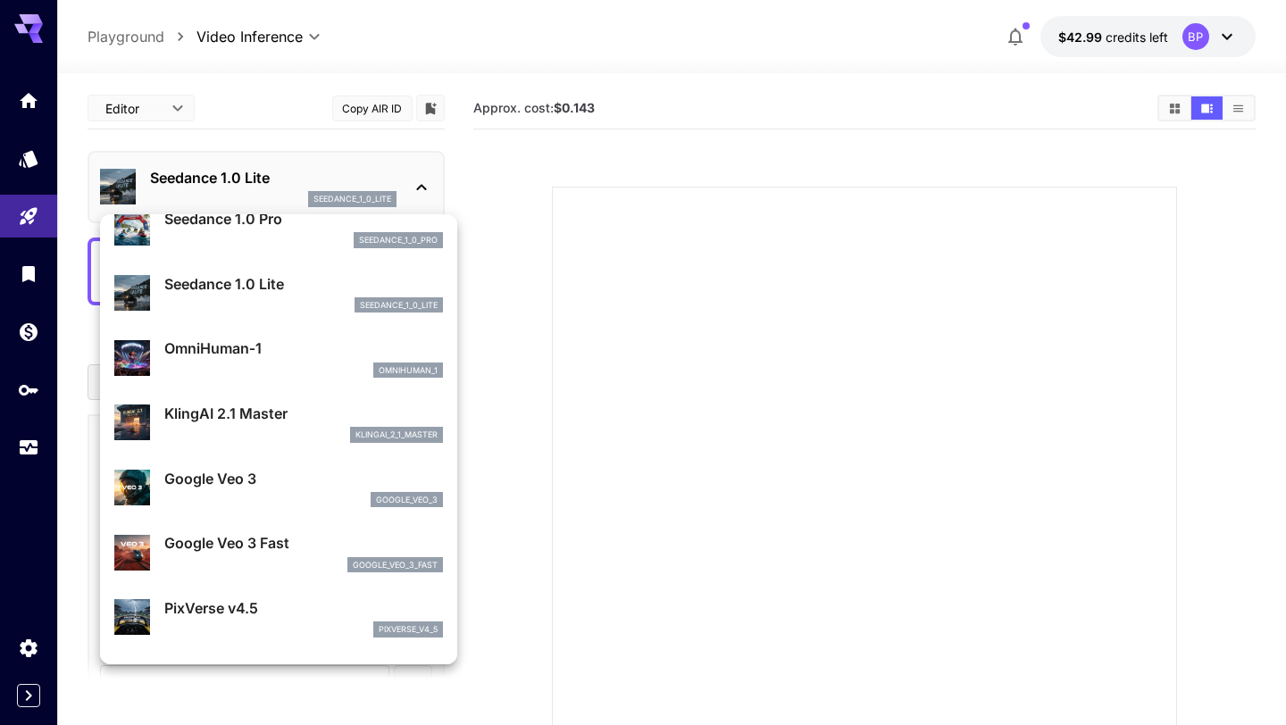
click at [244, 493] on div "google_veo_3" at bounding box center [303, 500] width 279 height 16
type input "**********"
type input "****"
type input "***"
type input "*"
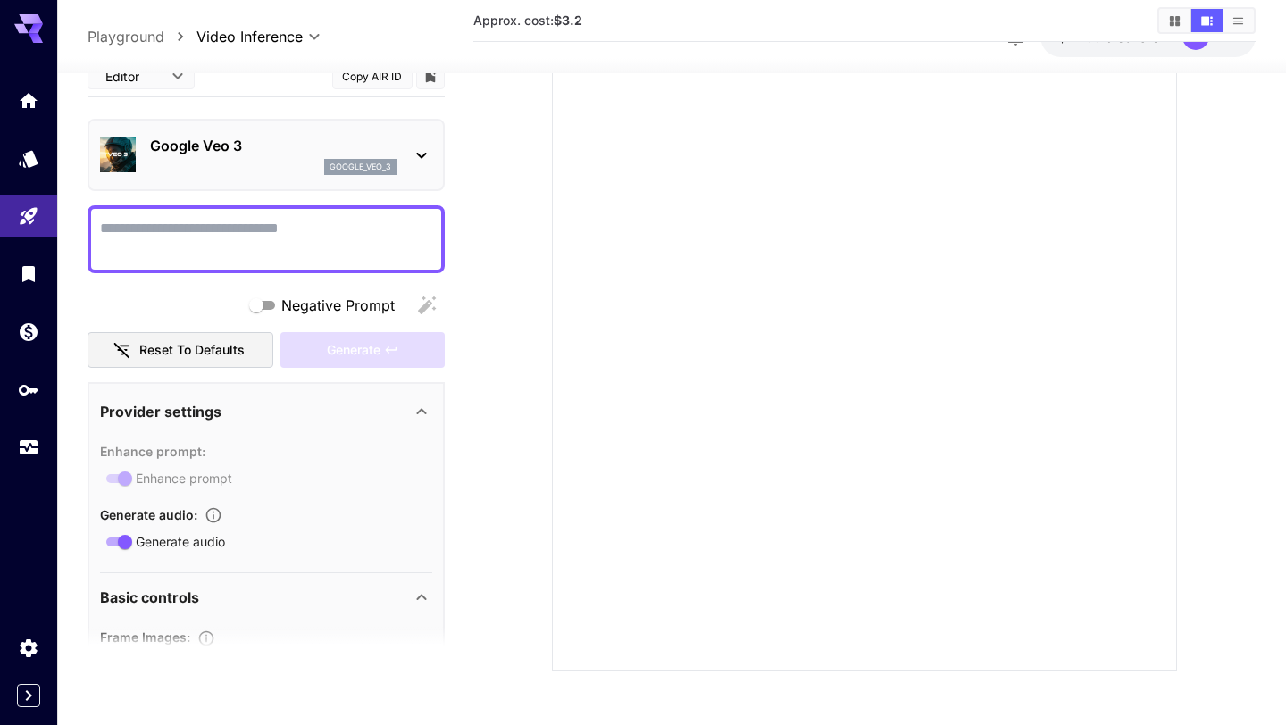
scroll to position [0, 0]
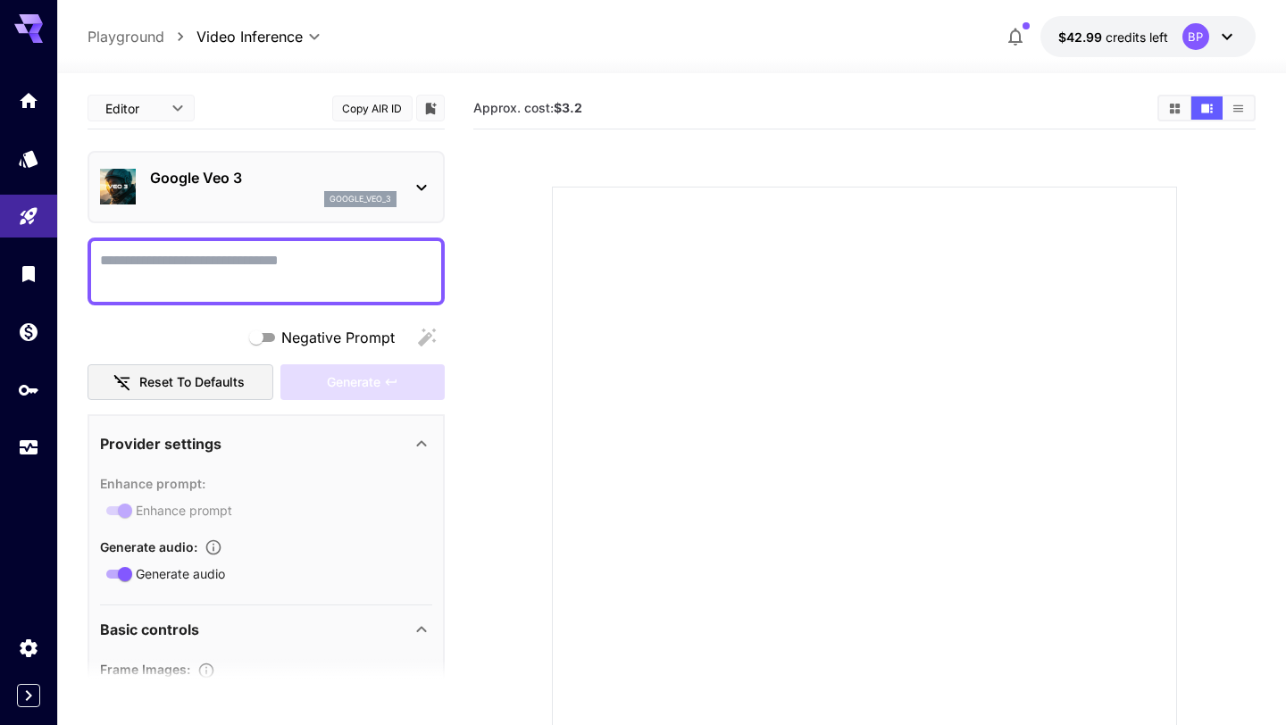
click at [578, 104] on b "$3.2" at bounding box center [568, 107] width 29 height 15
click at [1163, 101] on button "Show media in grid view" at bounding box center [1174, 107] width 31 height 23
click at [1204, 108] on icon "Show media in video view" at bounding box center [1207, 108] width 12 height 9
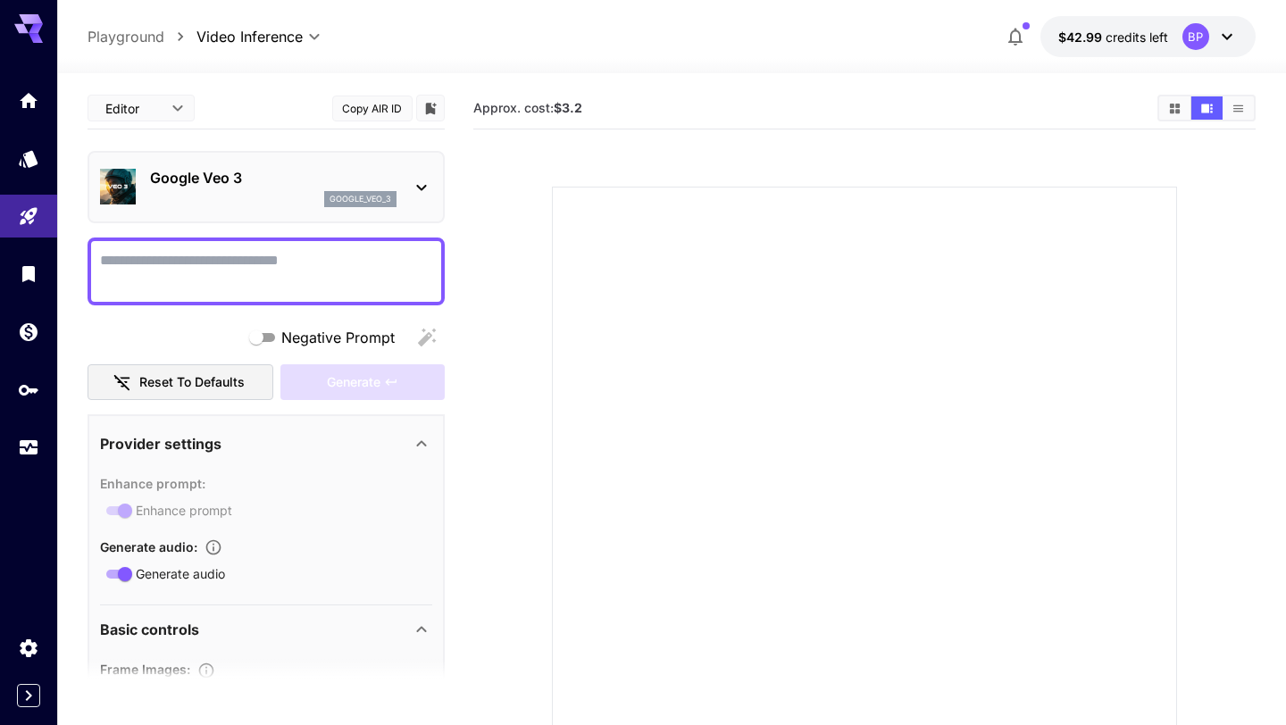
click at [349, 217] on div "Google Veo 3 google_veo_3" at bounding box center [266, 187] width 357 height 72
click at [412, 194] on icon at bounding box center [421, 187] width 21 height 21
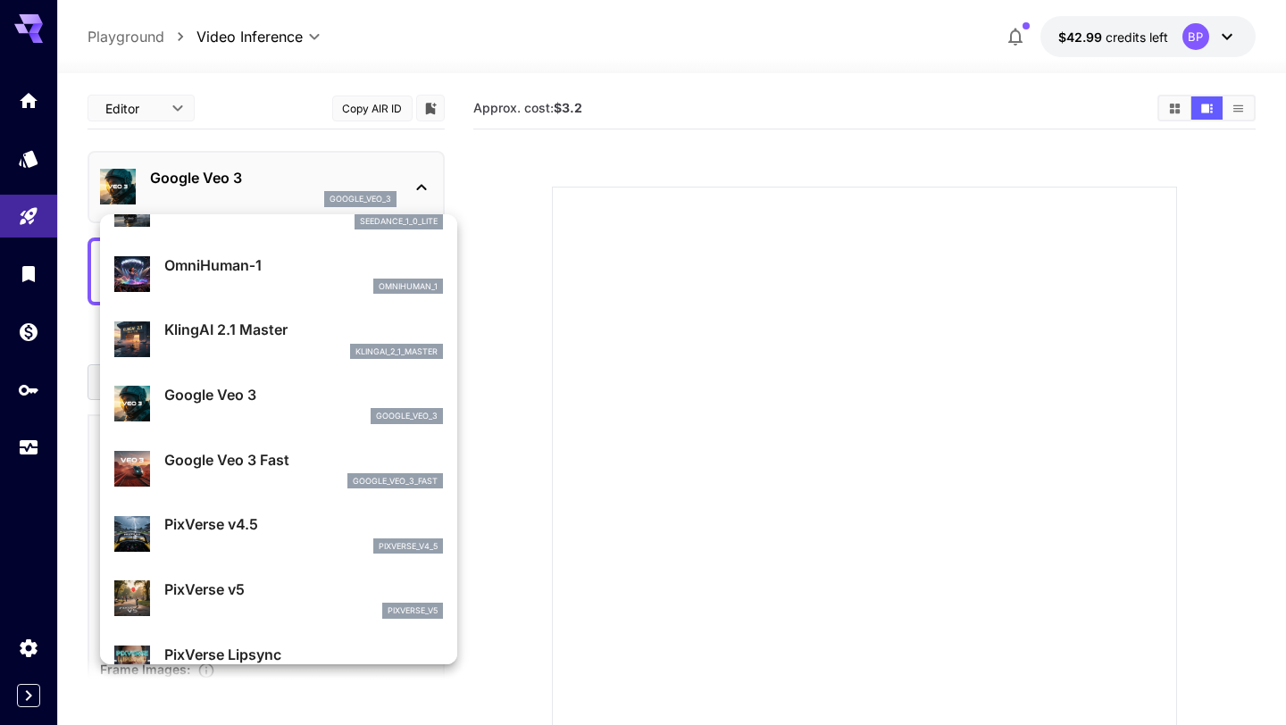
scroll to position [253, 0]
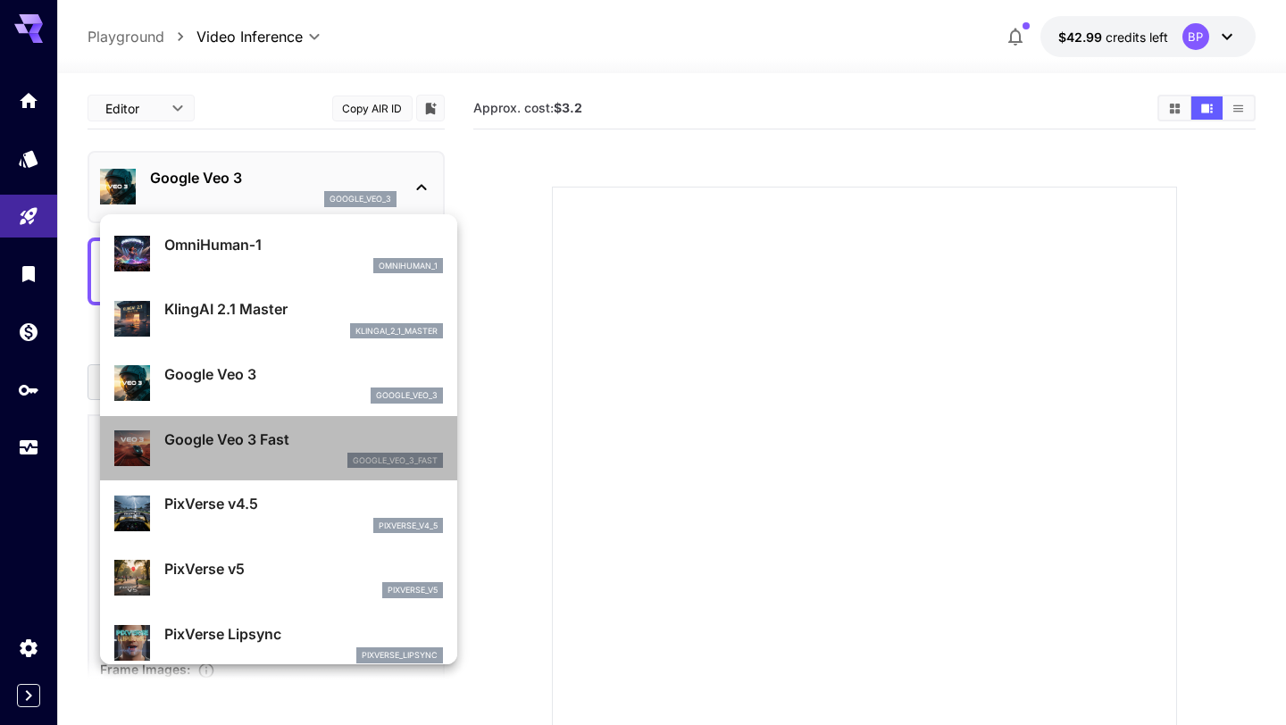
click at [267, 456] on div "google_veo_3_fast" at bounding box center [303, 461] width 279 height 16
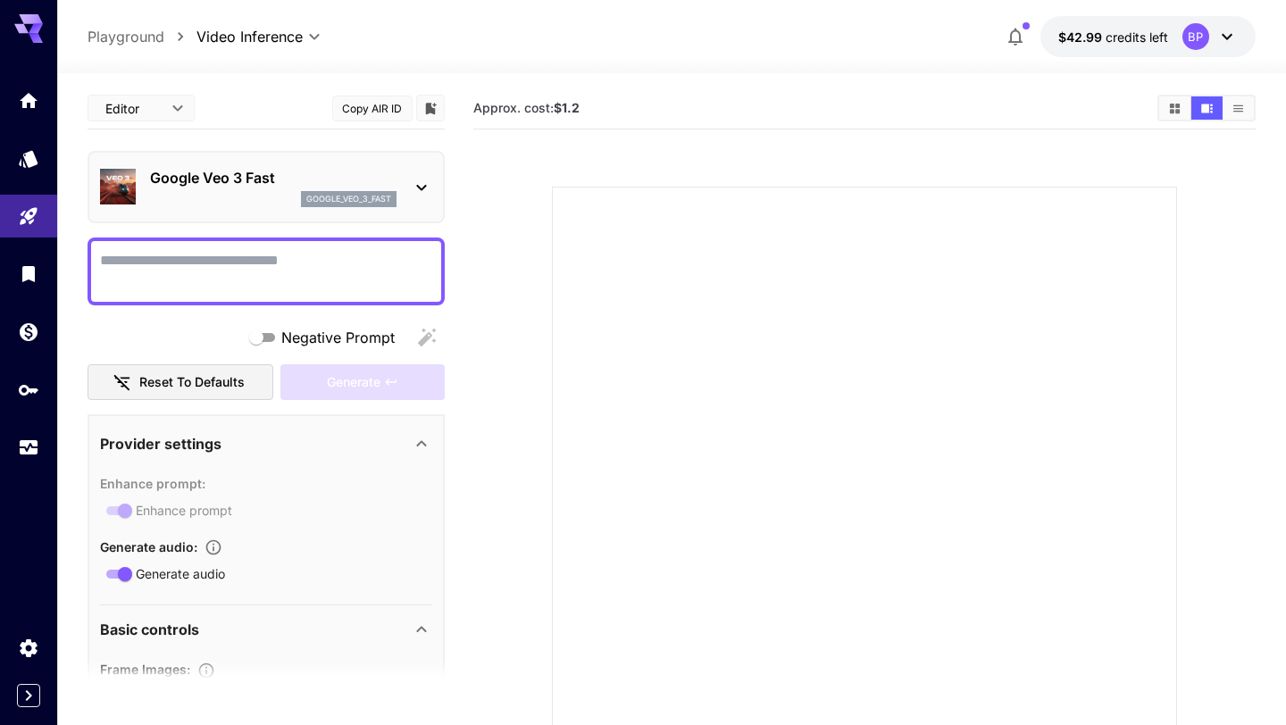
click at [266, 212] on div "Google Veo 3 Fast google_veo_3_fast" at bounding box center [266, 187] width 332 height 54
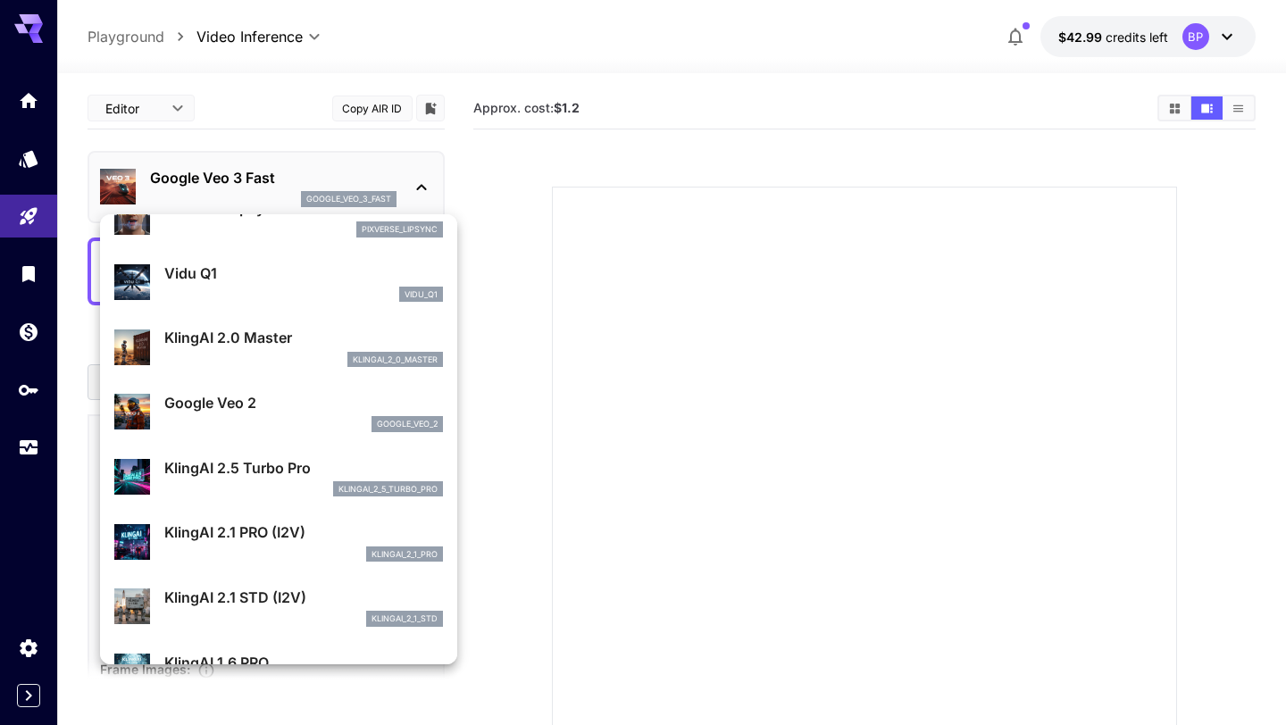
scroll to position [684, 0]
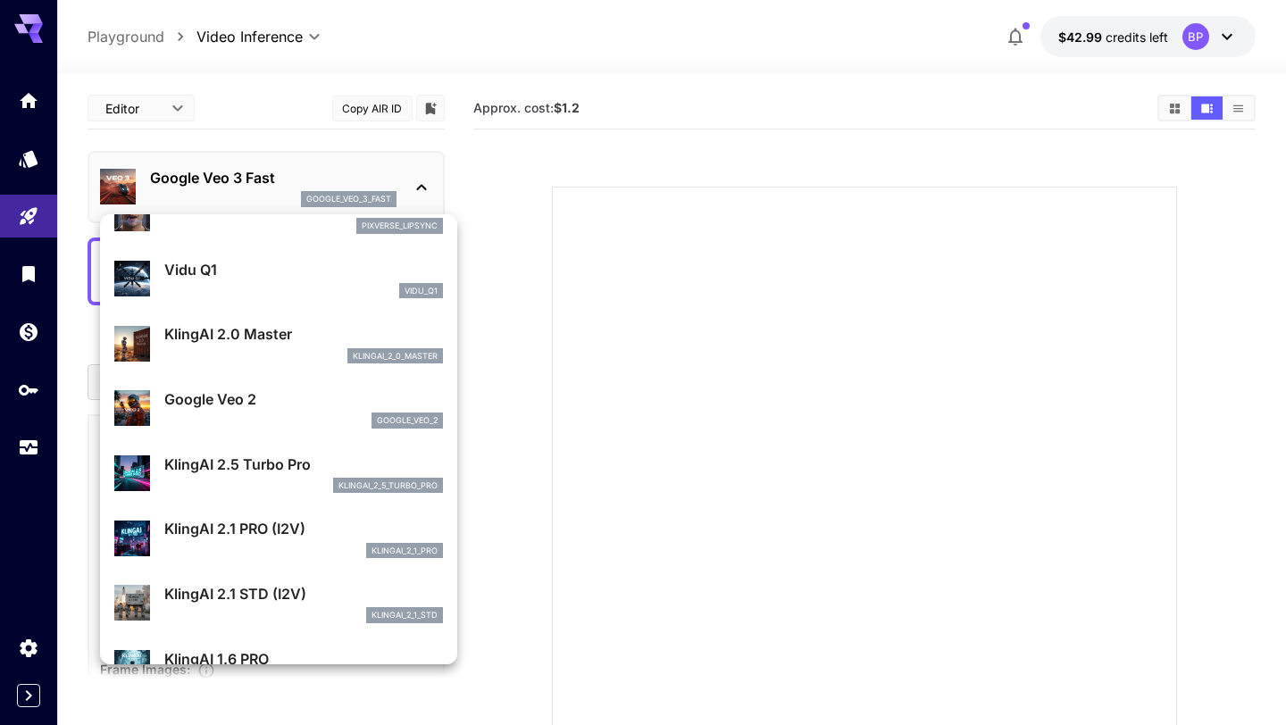
click at [271, 332] on p "KlingAI 2.0 Master" at bounding box center [303, 333] width 279 height 21
type input "**********"
type input "*"
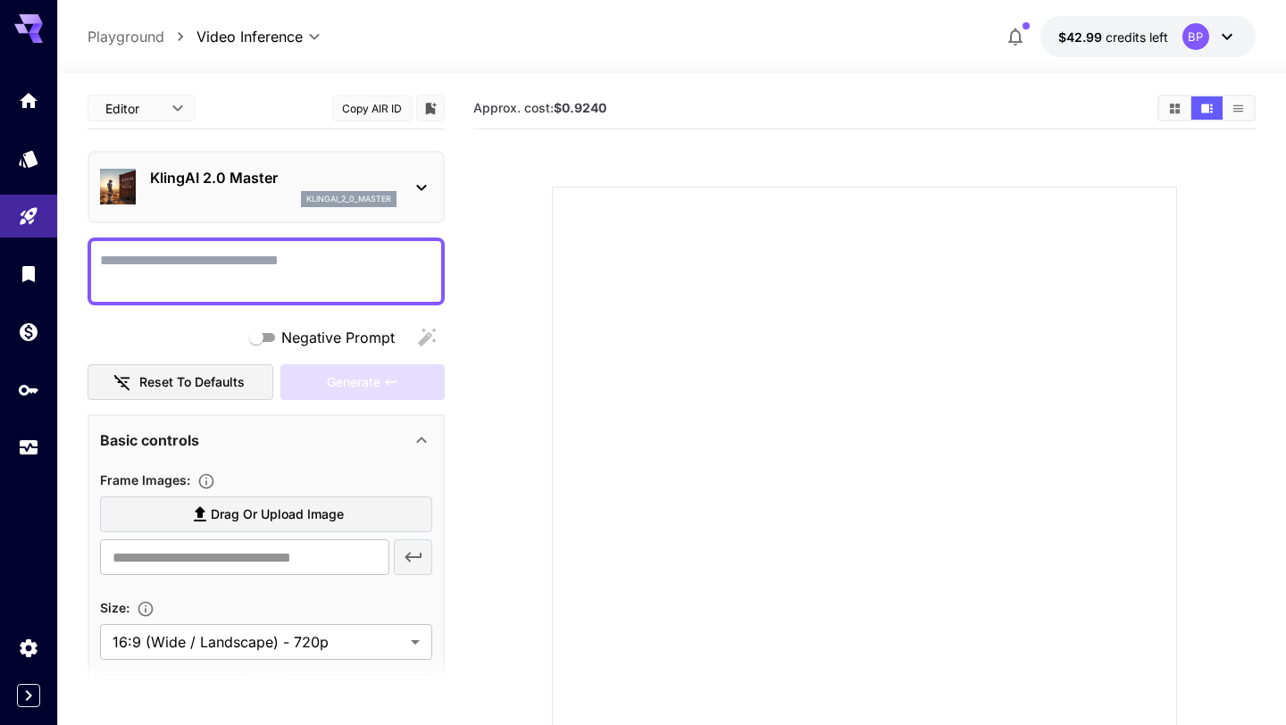
click at [271, 181] on p "KlingAI 2.0 Master" at bounding box center [273, 177] width 246 height 21
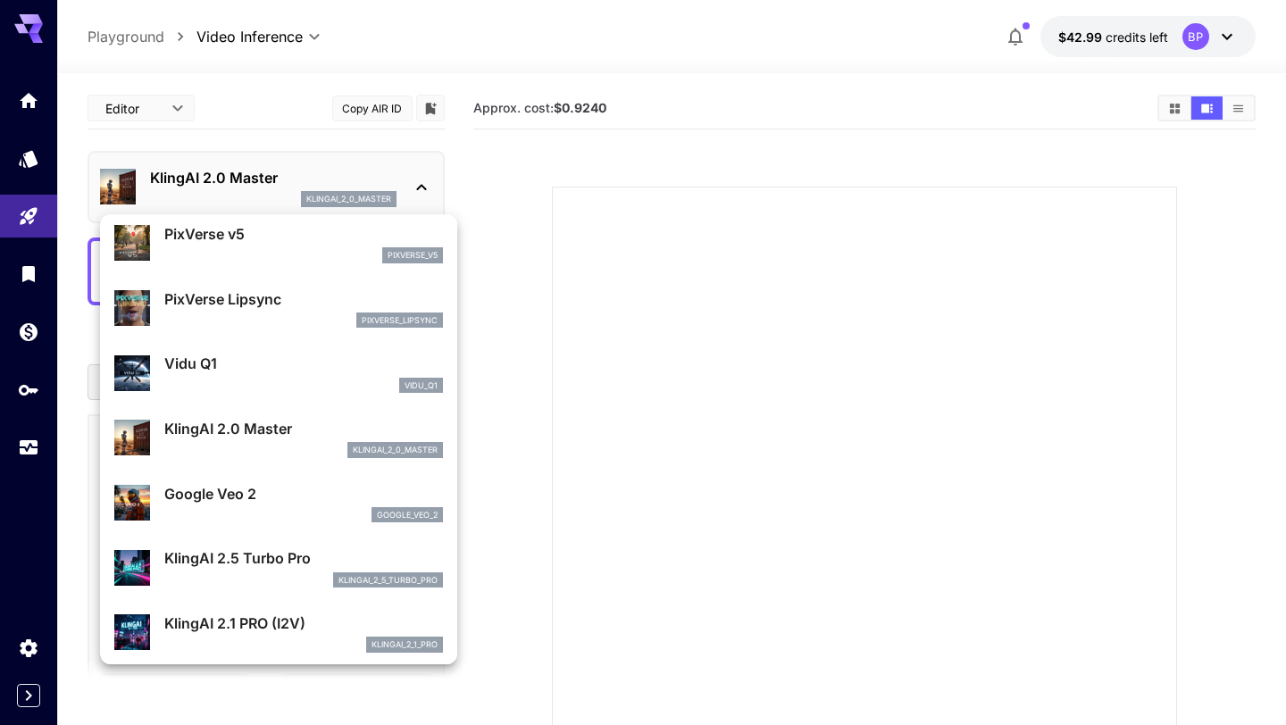
scroll to position [702, 0]
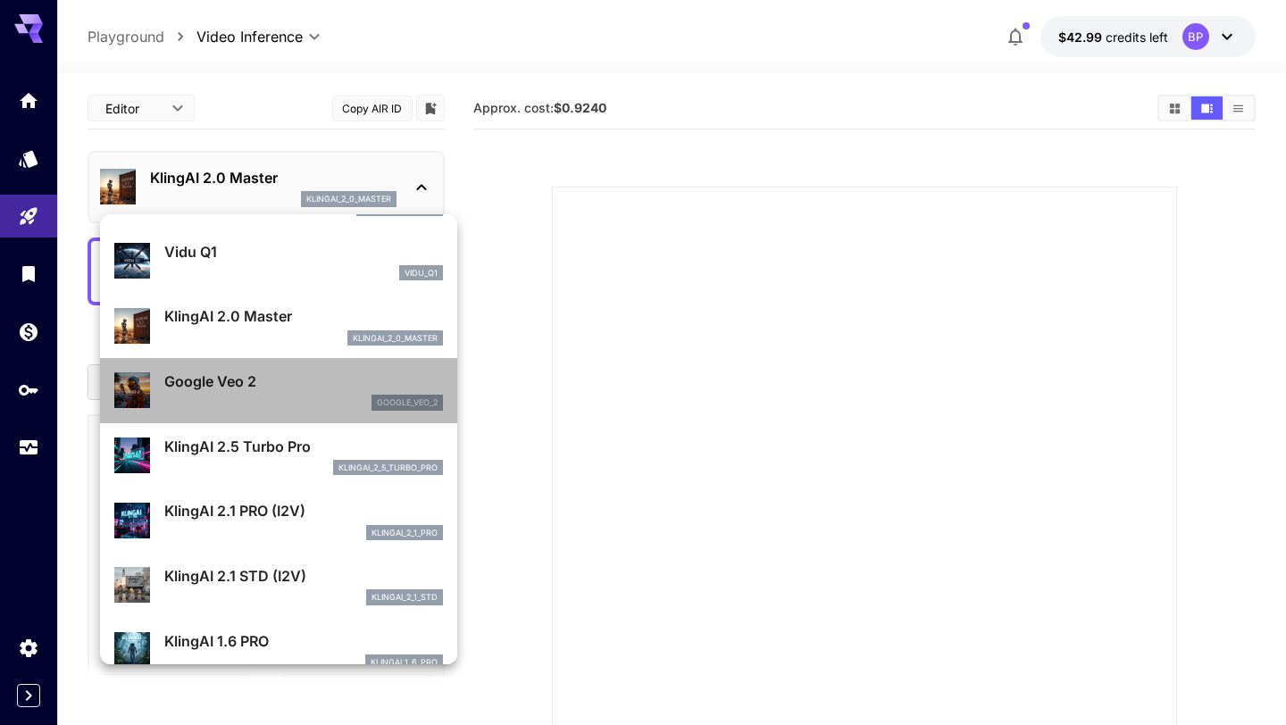
click at [270, 408] on div "google_veo_2" at bounding box center [303, 403] width 279 height 16
type input "**********"
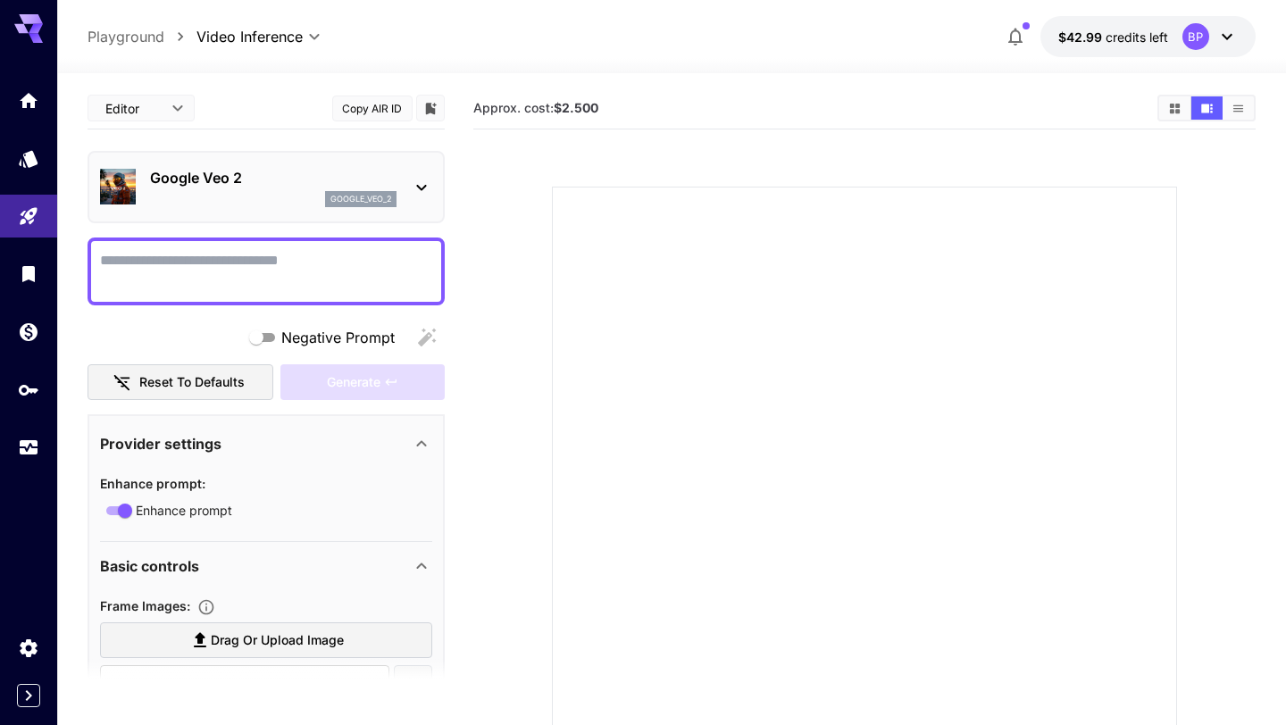
click at [279, 234] on div "**********" at bounding box center [266, 723] width 357 height 1270
click at [289, 195] on div "google_veo_2" at bounding box center [273, 199] width 246 height 16
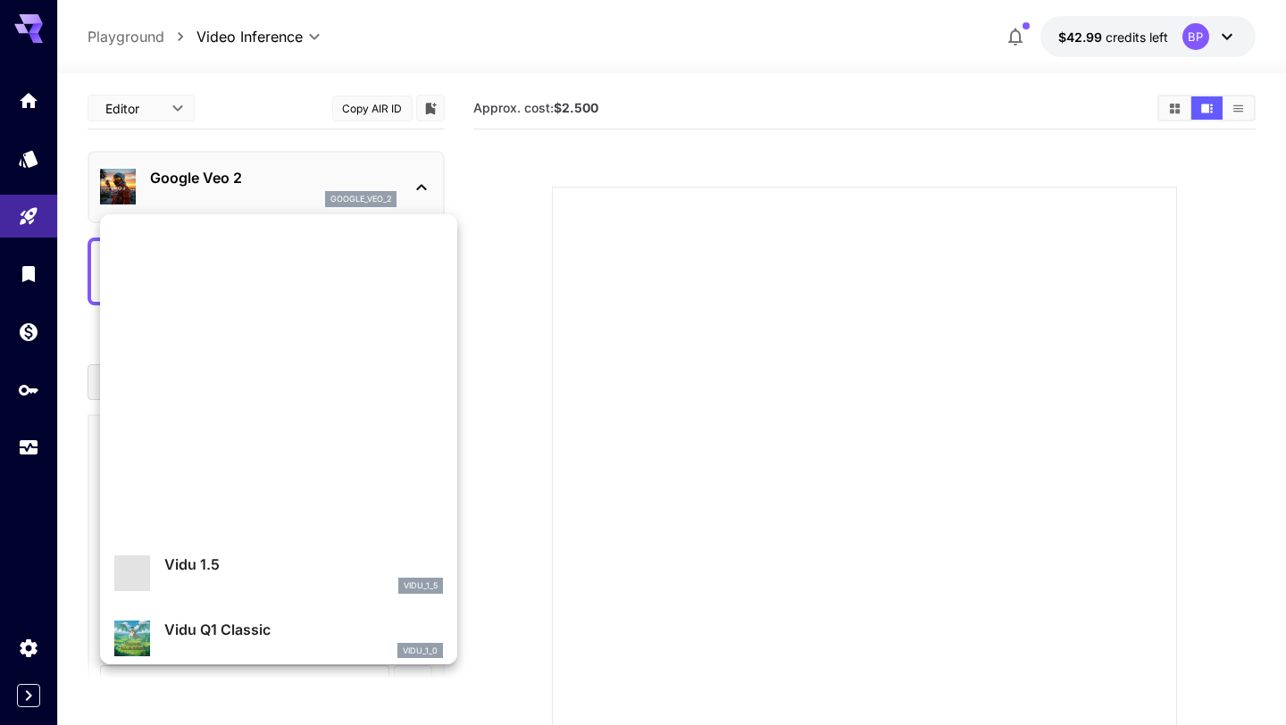
scroll to position [1641, 0]
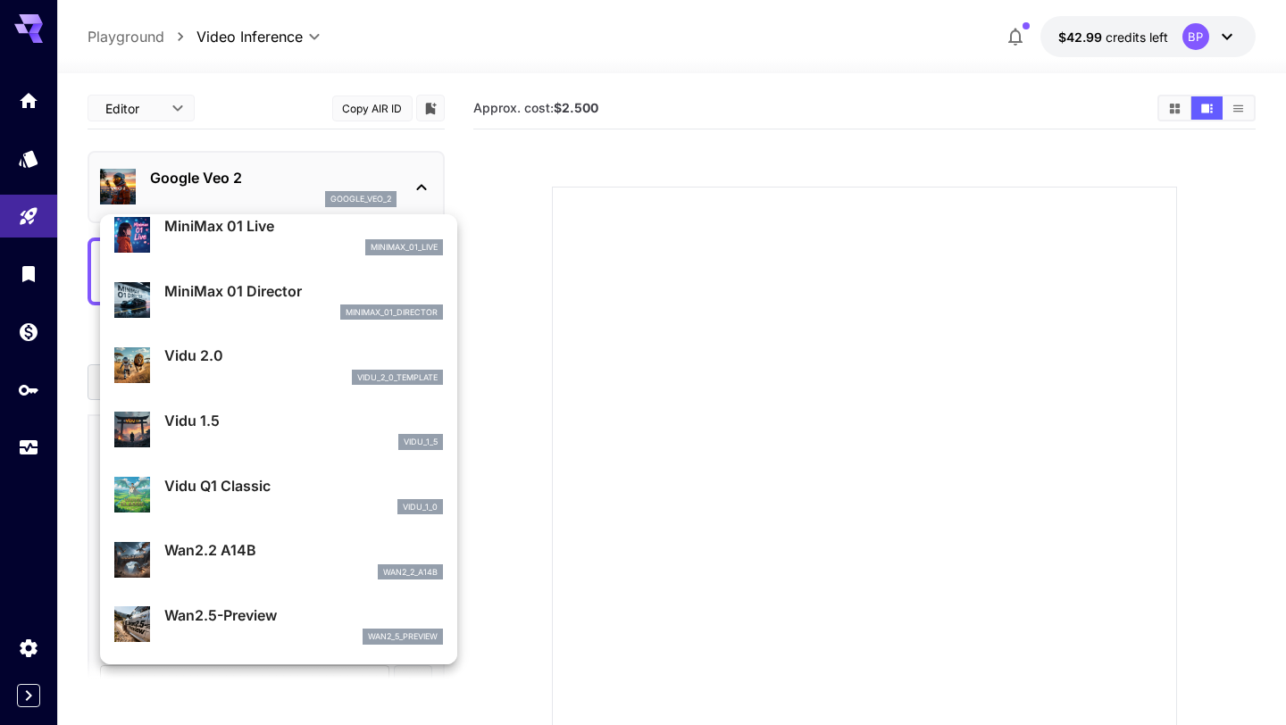
click at [725, 426] on div at bounding box center [643, 362] width 1286 height 725
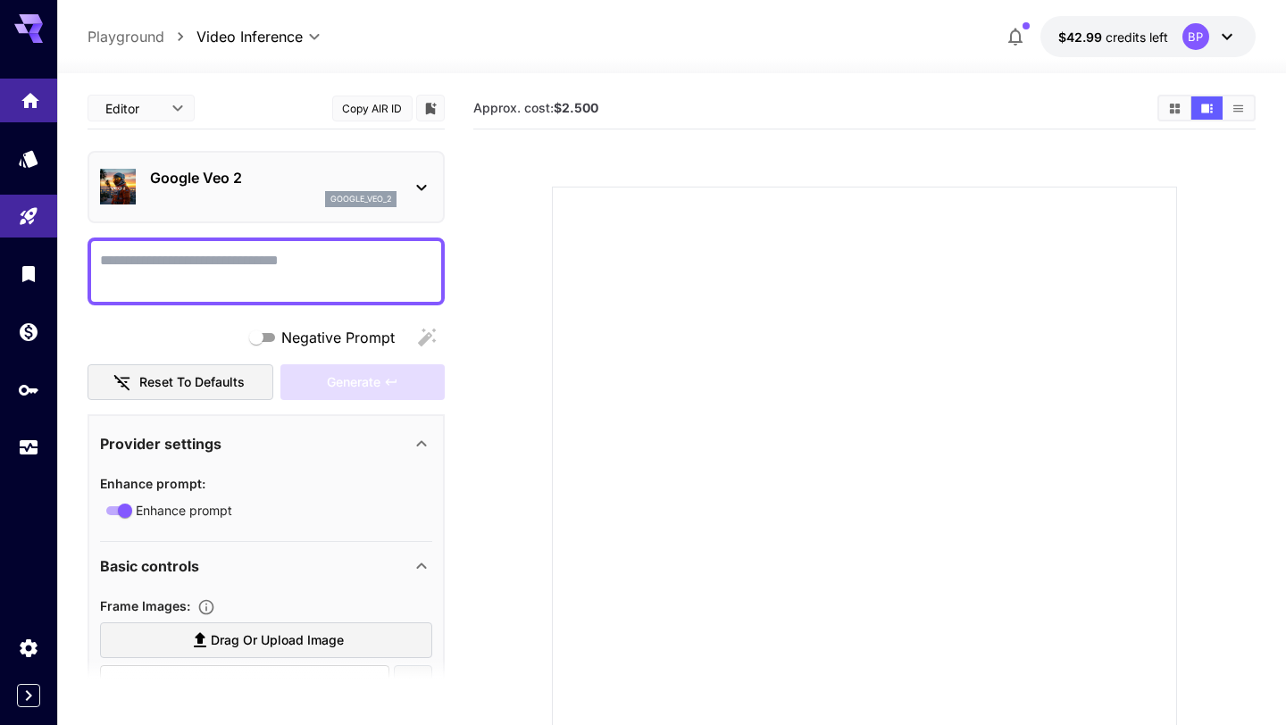
click at [14, 81] on link at bounding box center [28, 101] width 57 height 44
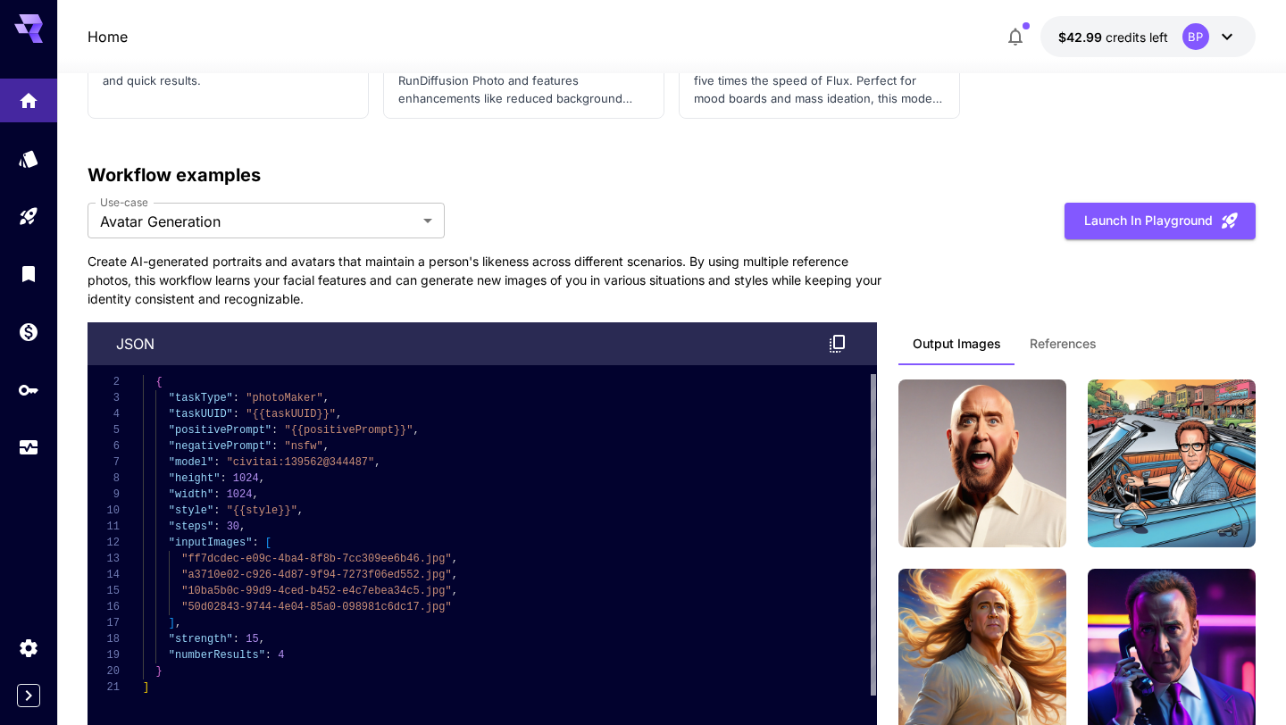
scroll to position [5267, 0]
